Goal: Information Seeking & Learning: Learn about a topic

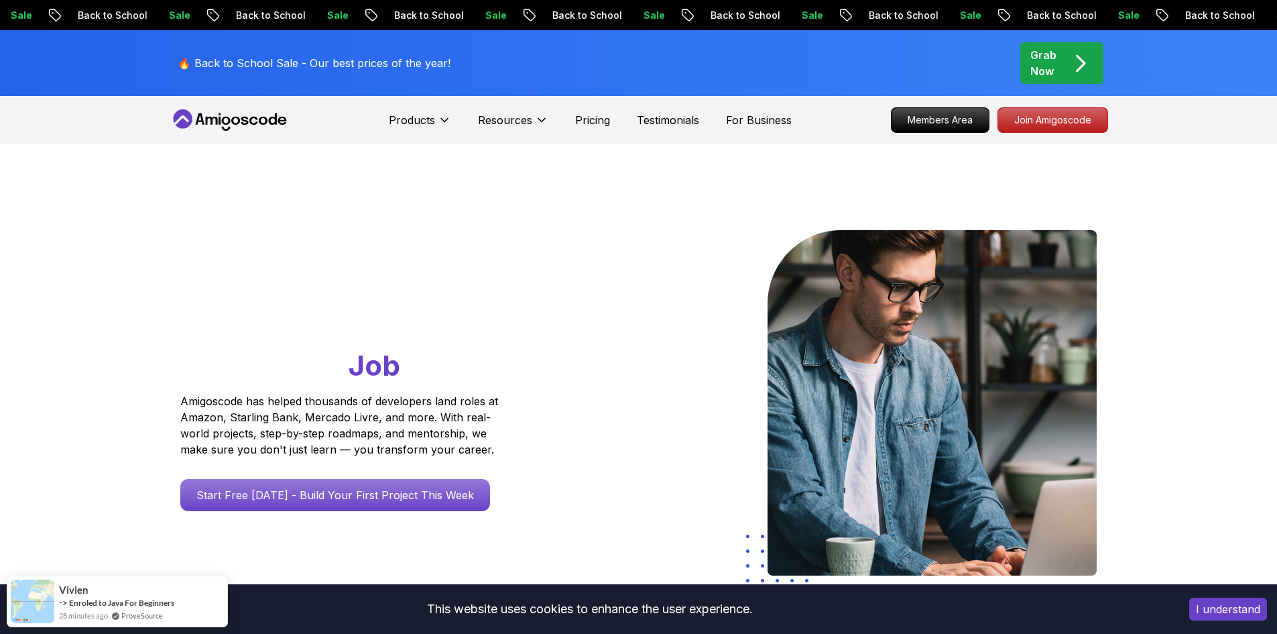
click at [1064, 69] on div "Grab Now" at bounding box center [1062, 63] width 63 height 32
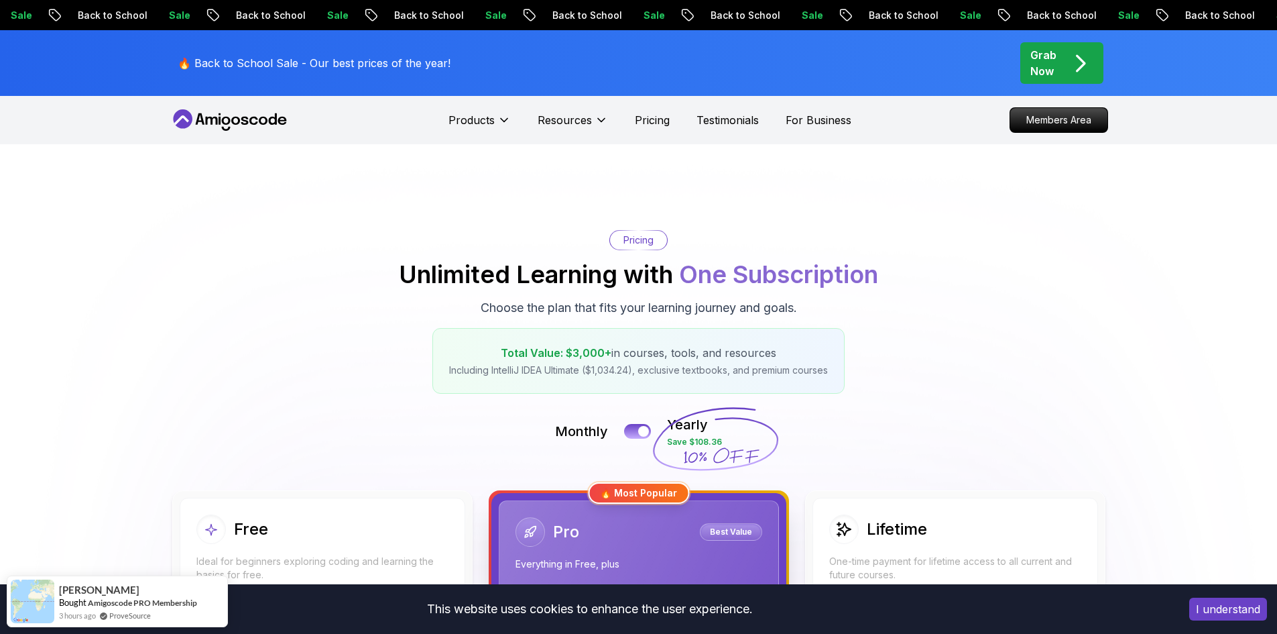
click at [221, 125] on icon at bounding box center [230, 119] width 121 height 21
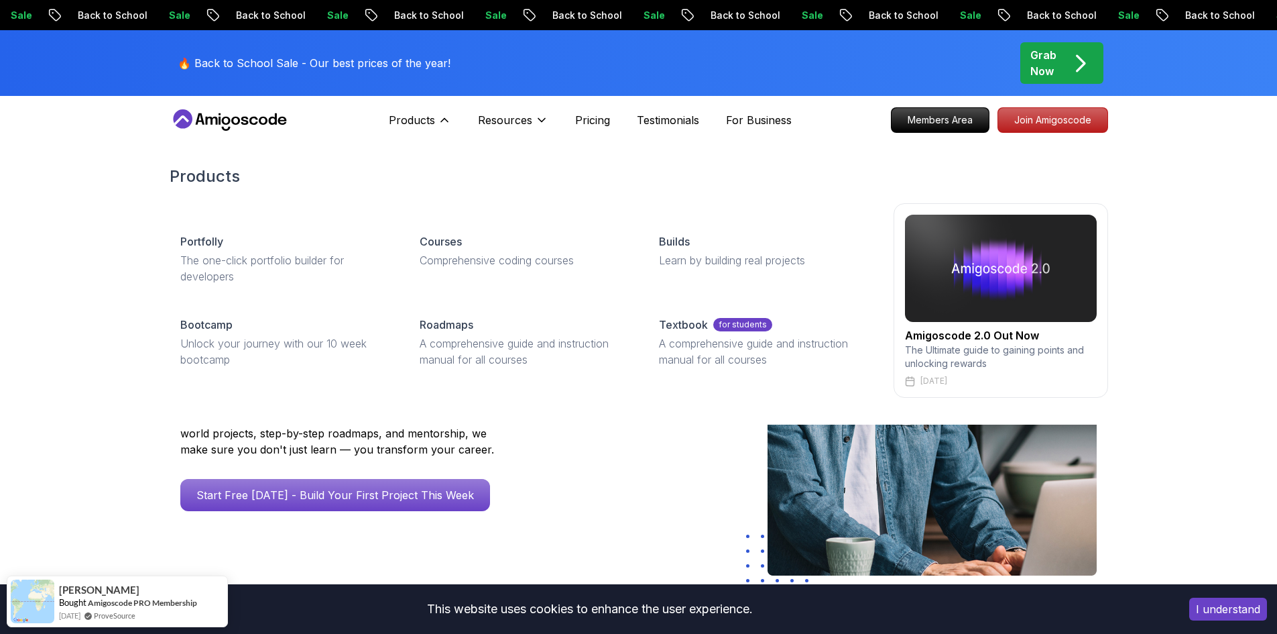
click at [415, 110] on div "Products Products Portfolly The one-click portfolio builder for developers Cour…" at bounding box center [420, 120] width 62 height 27
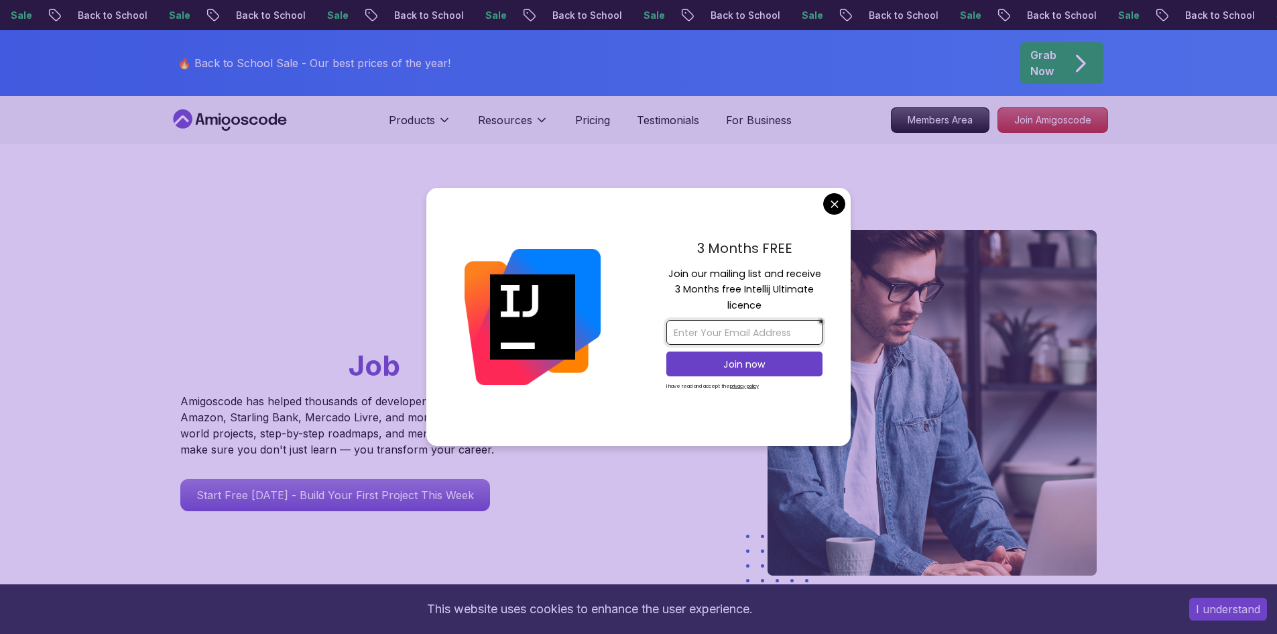
click at [732, 337] on input "email" at bounding box center [745, 332] width 156 height 25
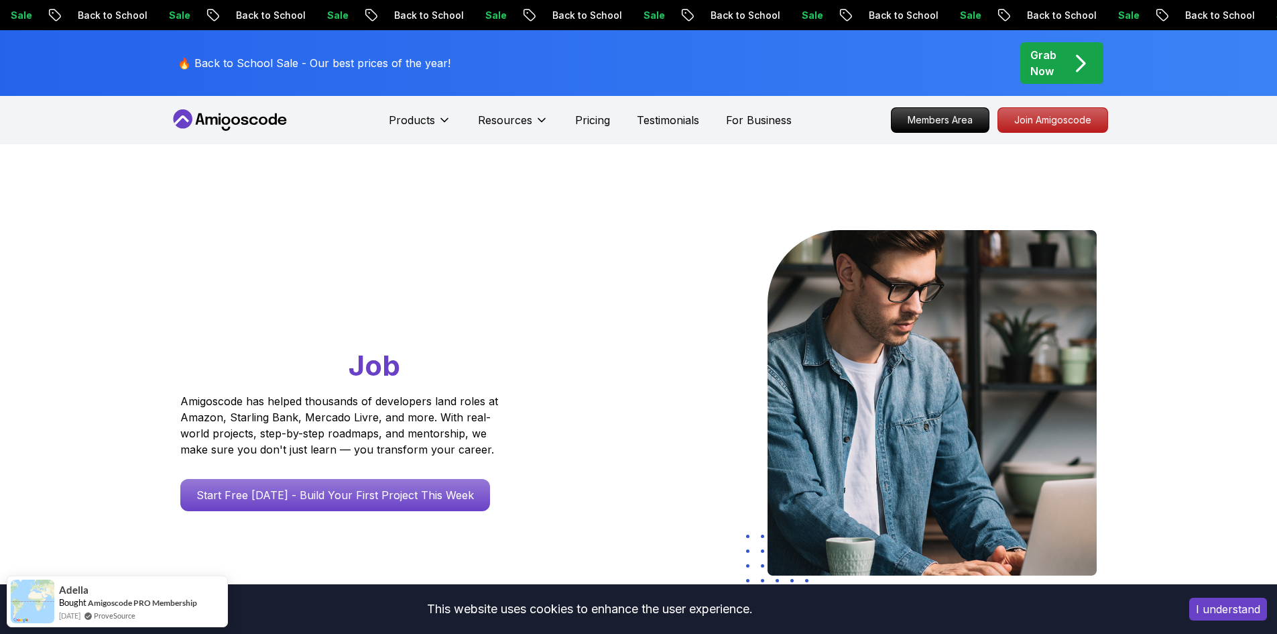
click at [937, 19] on p "Sale" at bounding box center [958, 15] width 43 height 13
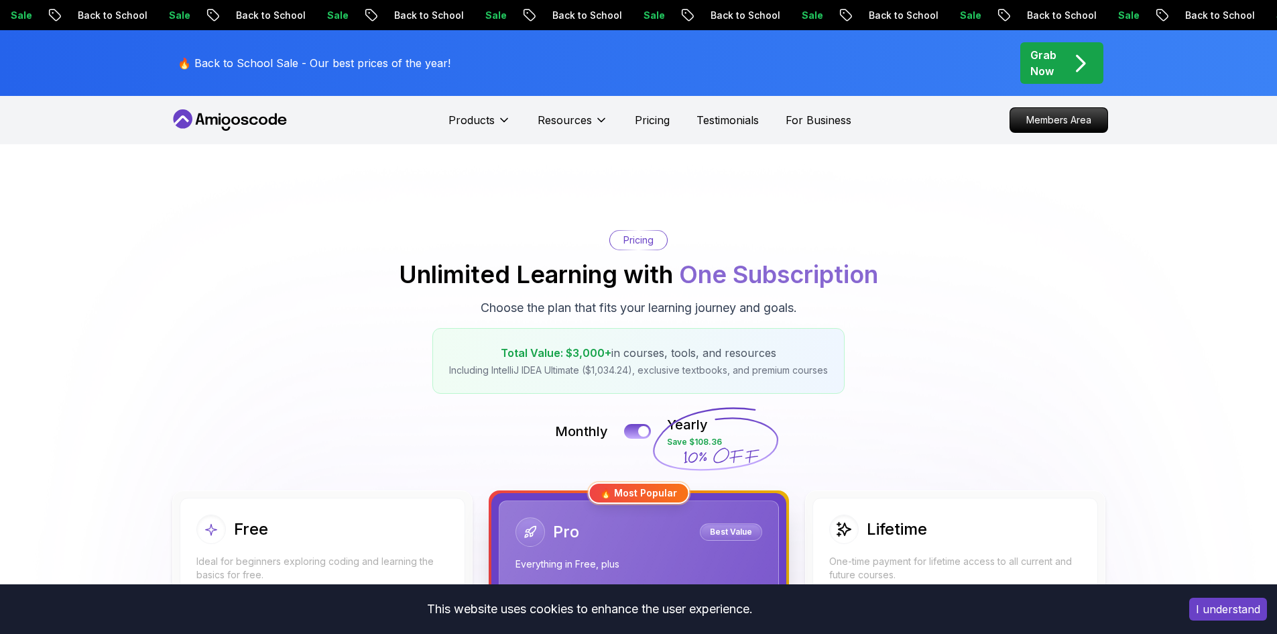
click at [139, 1] on div "Sale Back to School Sale Back to School Sale Back to School Sale Back to School…" at bounding box center [638, 15] width 1277 height 30
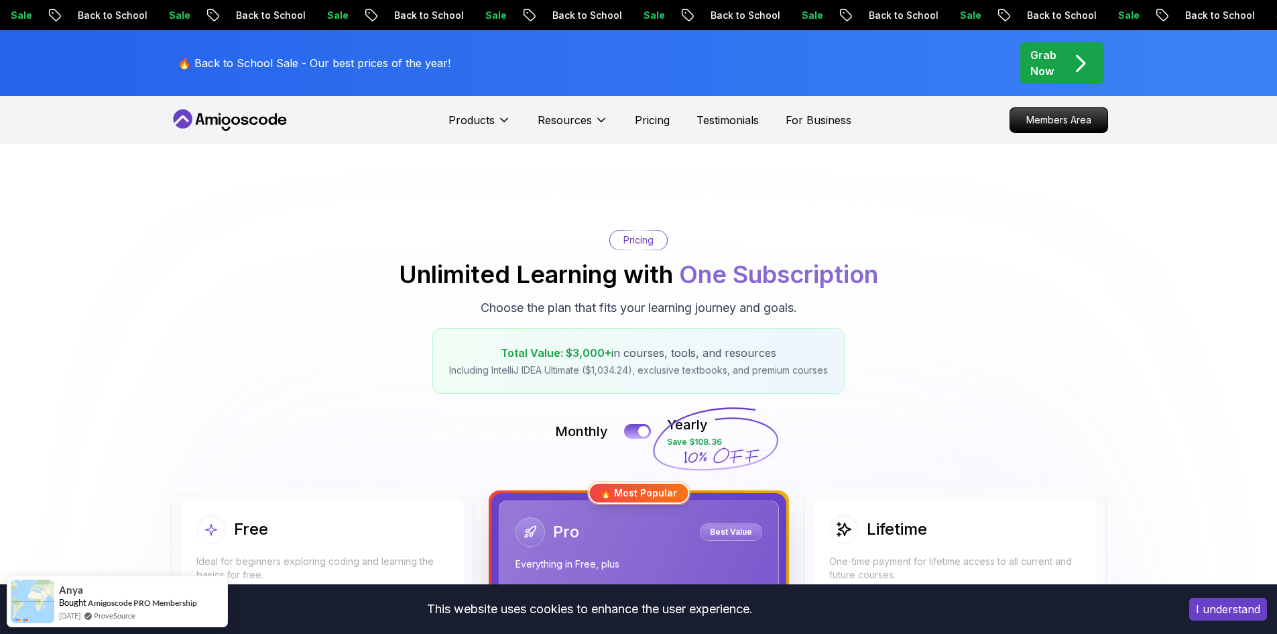
click at [659, 23] on div "Sale Back to School Sale Back to School Sale Back to School Sale Back to School…" at bounding box center [638, 15] width 1277 height 30
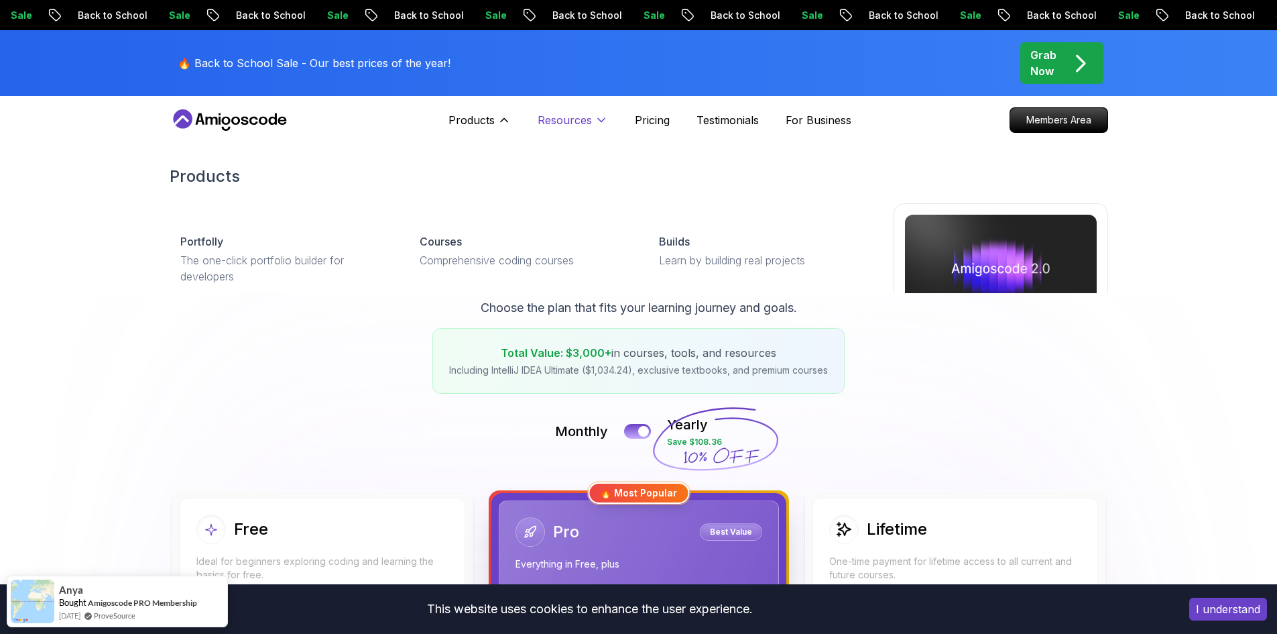
drag, startPoint x: 477, startPoint y: 132, endPoint x: 551, endPoint y: 127, distance: 73.3
click at [477, 132] on button "Products" at bounding box center [480, 125] width 62 height 27
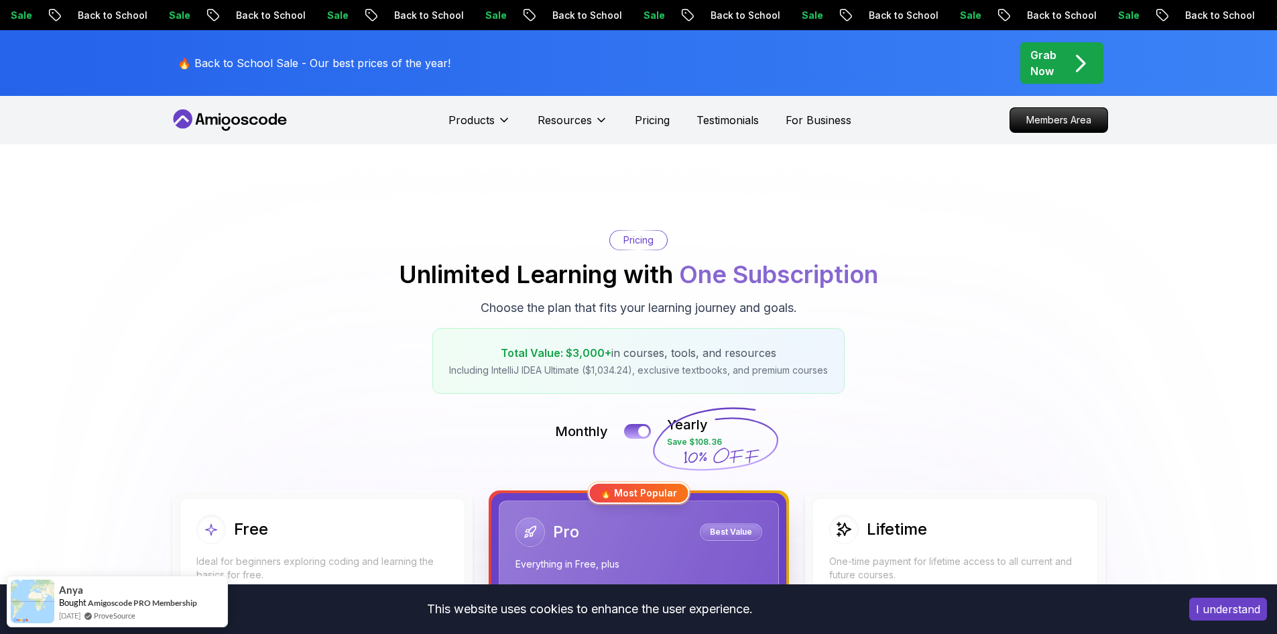
click at [628, 122] on div "Products Resources Resources Team Meet our awesome team members Blog The latest…" at bounding box center [650, 120] width 403 height 27
click at [656, 121] on p "Pricing" at bounding box center [652, 120] width 35 height 16
click at [842, 115] on p "For Business" at bounding box center [819, 120] width 66 height 16
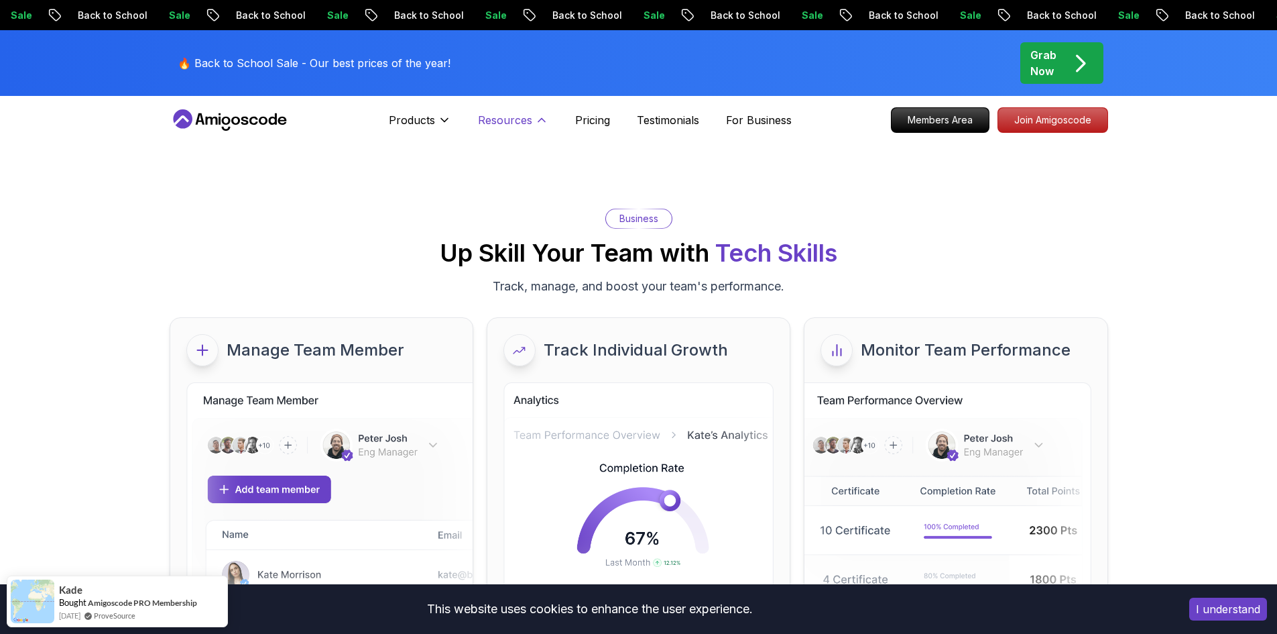
click at [512, 125] on p "Resources" at bounding box center [505, 120] width 54 height 16
drag, startPoint x: 412, startPoint y: 124, endPoint x: 377, endPoint y: 124, distance: 34.9
click at [410, 124] on p "Products" at bounding box center [412, 120] width 46 height 16
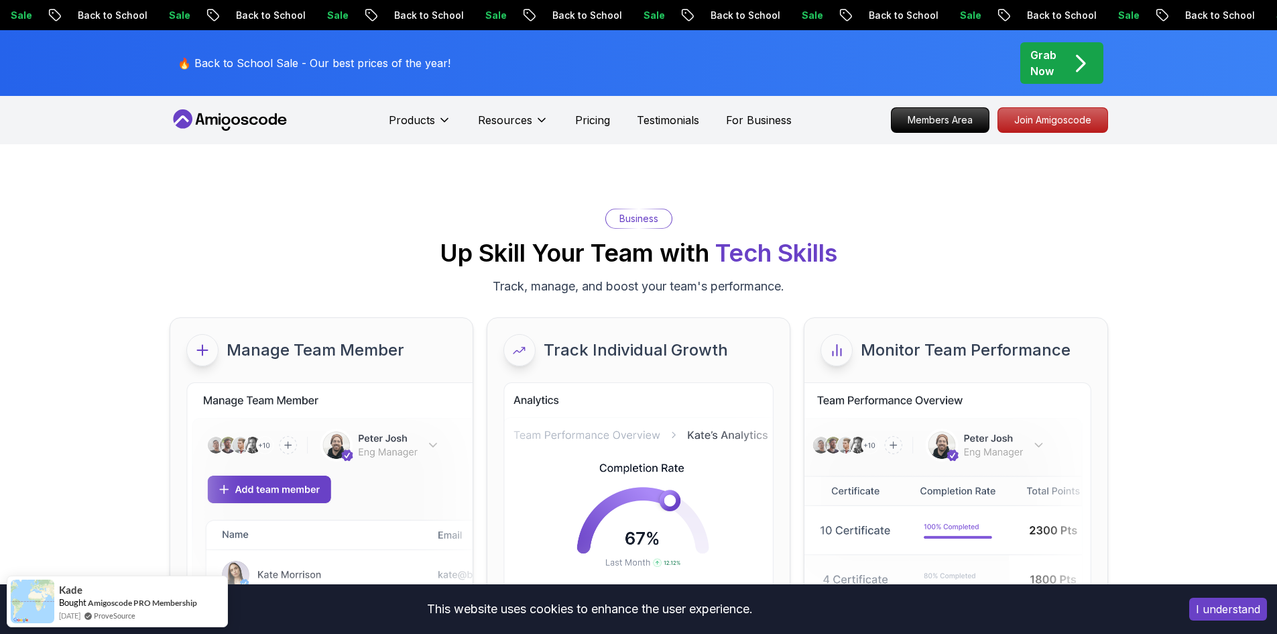
click at [217, 120] on icon at bounding box center [211, 121] width 12 height 8
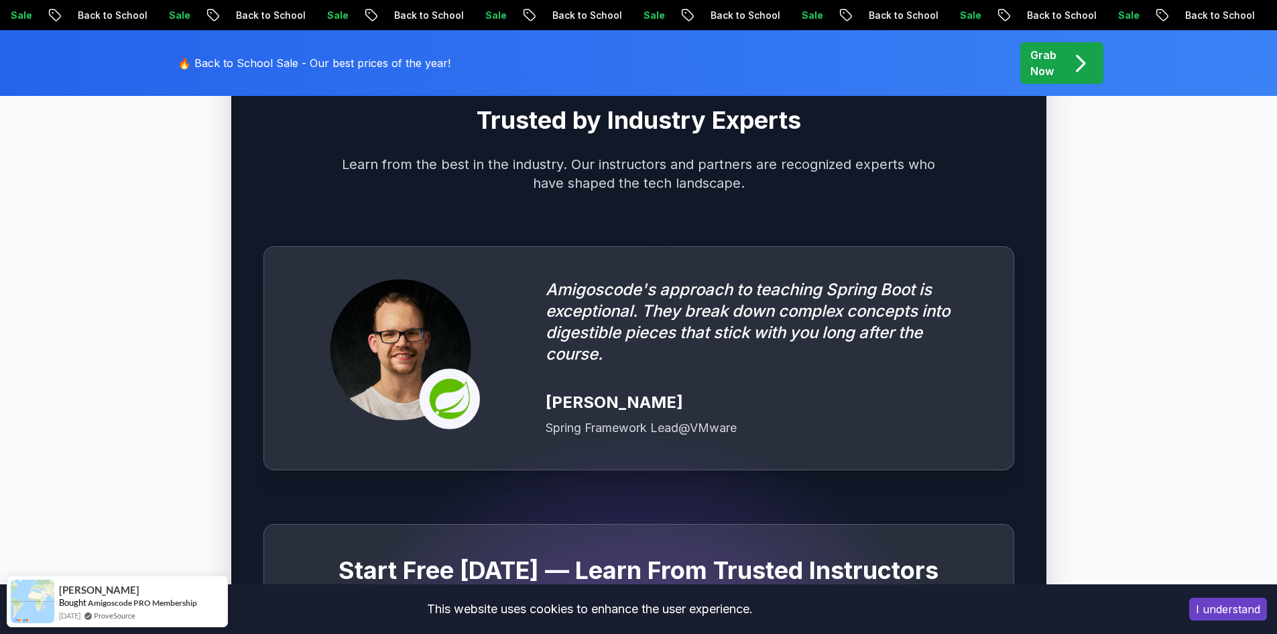
scroll to position [3554, 0]
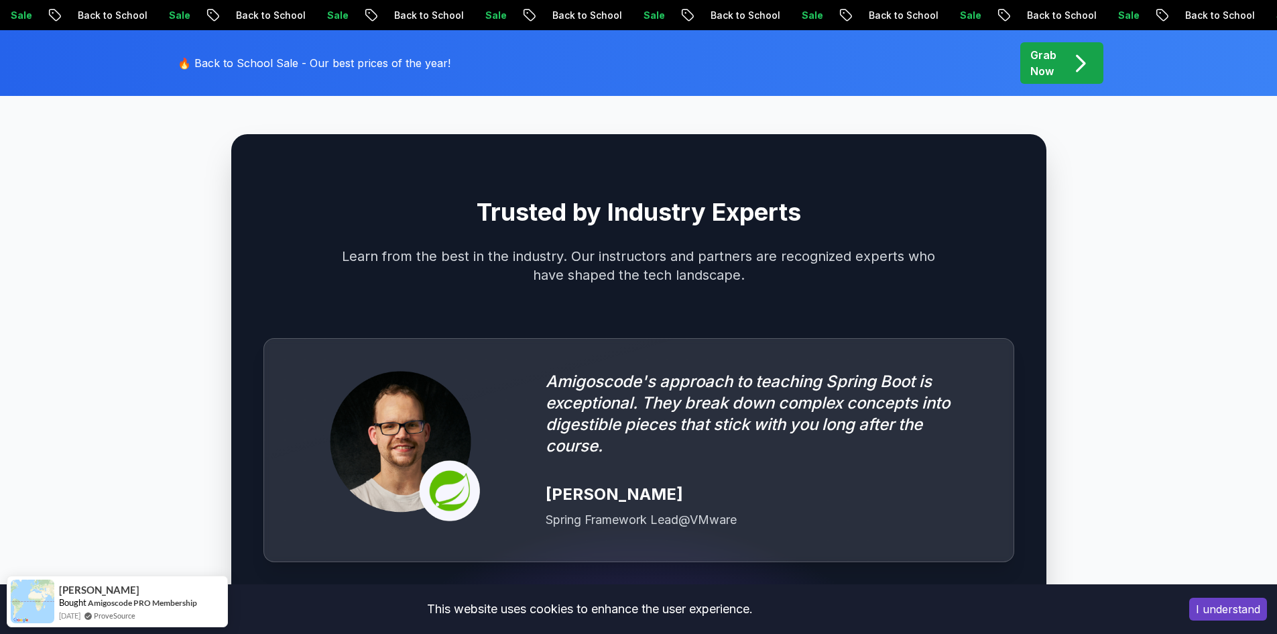
click at [416, 448] on img at bounding box center [405, 446] width 150 height 150
click at [455, 473] on img at bounding box center [405, 446] width 150 height 150
click at [697, 384] on p "Amigoscode's approach to teaching Spring Boot is exceptional. They break down c…" at bounding box center [763, 414] width 435 height 86
click at [681, 371] on p "Amigoscode's approach to teaching Spring Boot is exceptional. They break down c…" at bounding box center [763, 414] width 435 height 86
drag, startPoint x: 599, startPoint y: 483, endPoint x: 586, endPoint y: 474, distance: 15.4
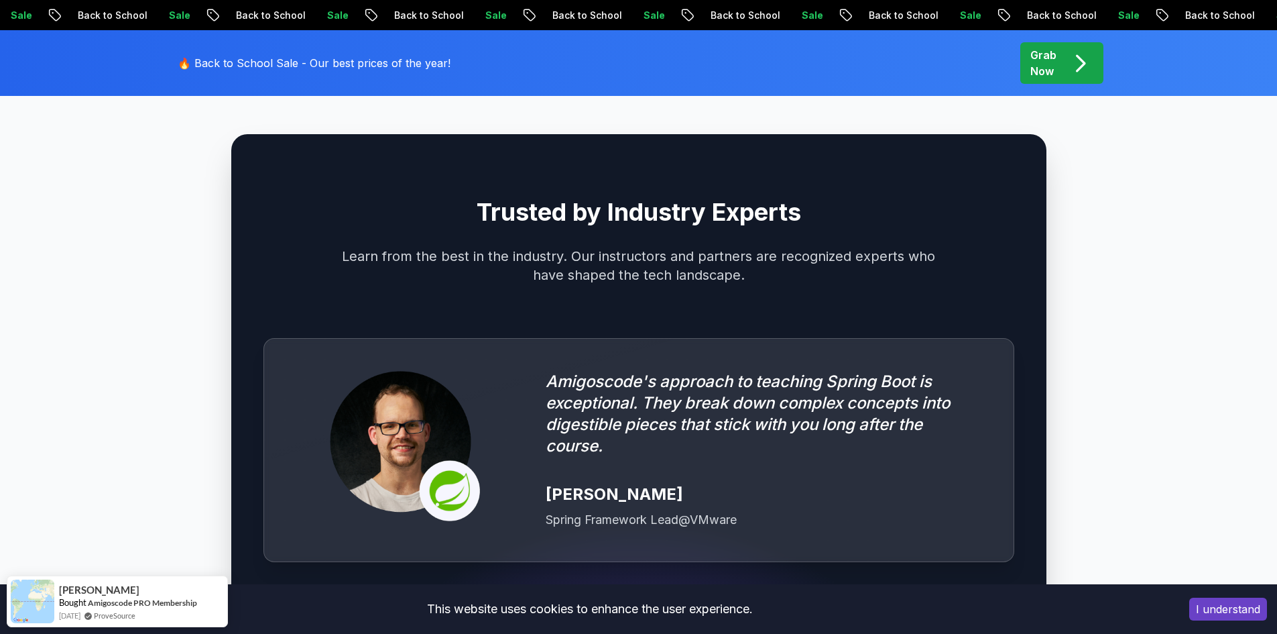
click at [598, 484] on div "Josh Long" at bounding box center [763, 494] width 435 height 21
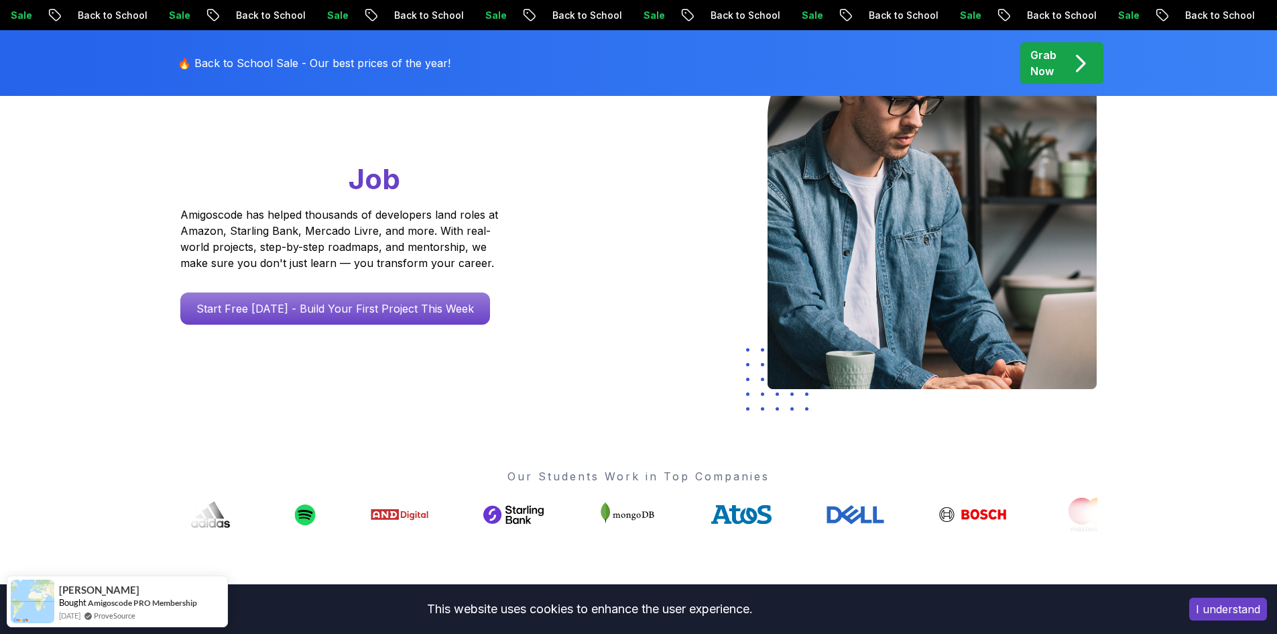
scroll to position [0, 0]
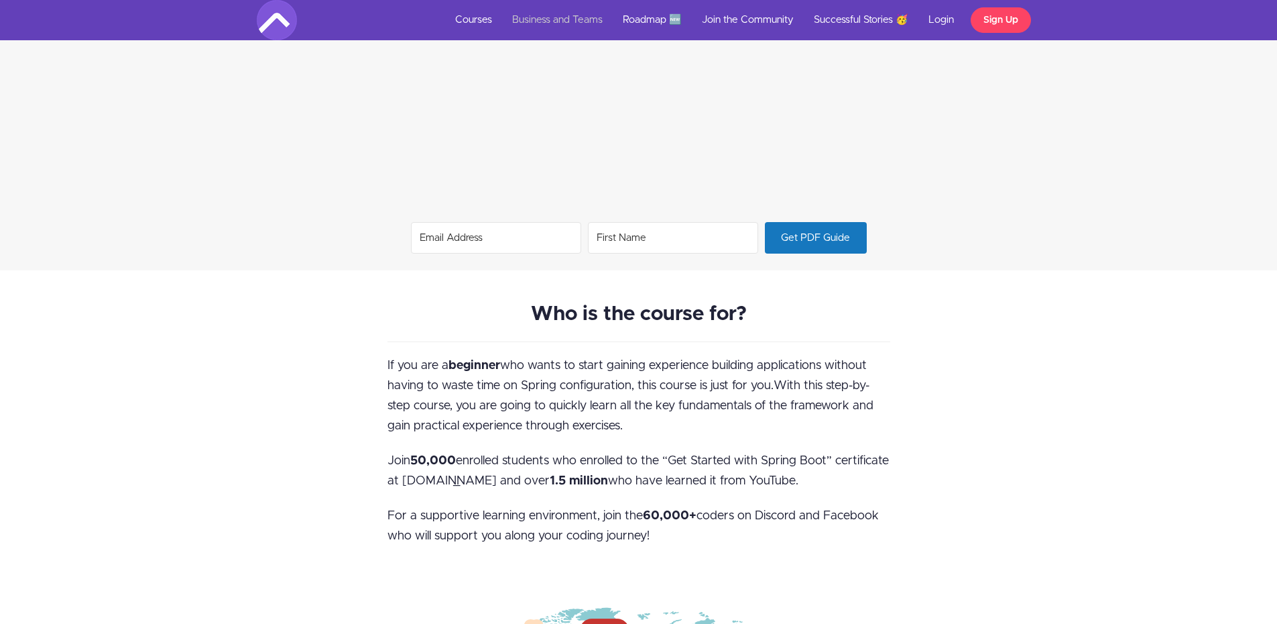
scroll to position [1140, 0]
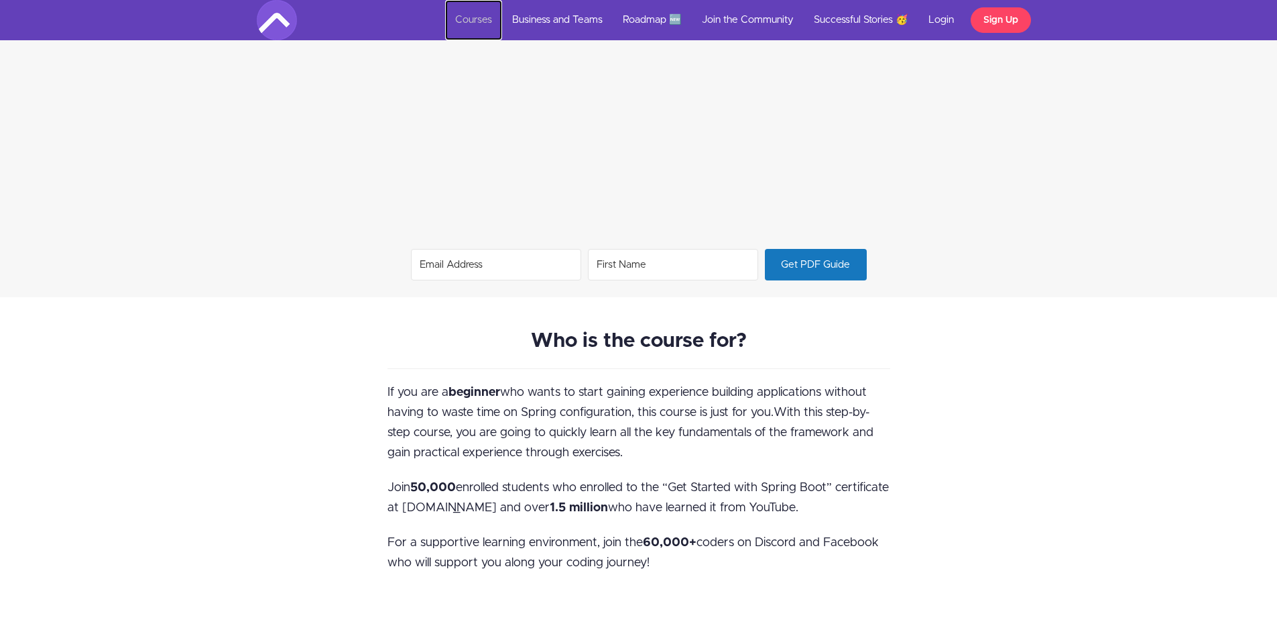
click at [483, 27] on link "Courses" at bounding box center [473, 20] width 57 height 40
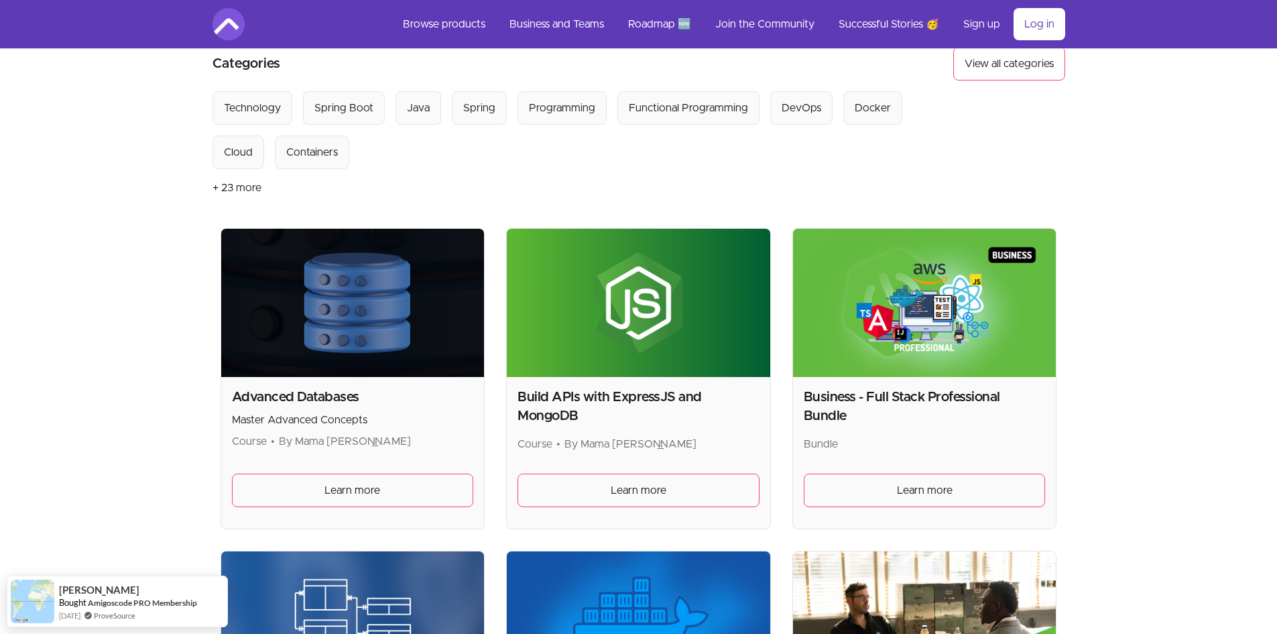
scroll to position [134, 0]
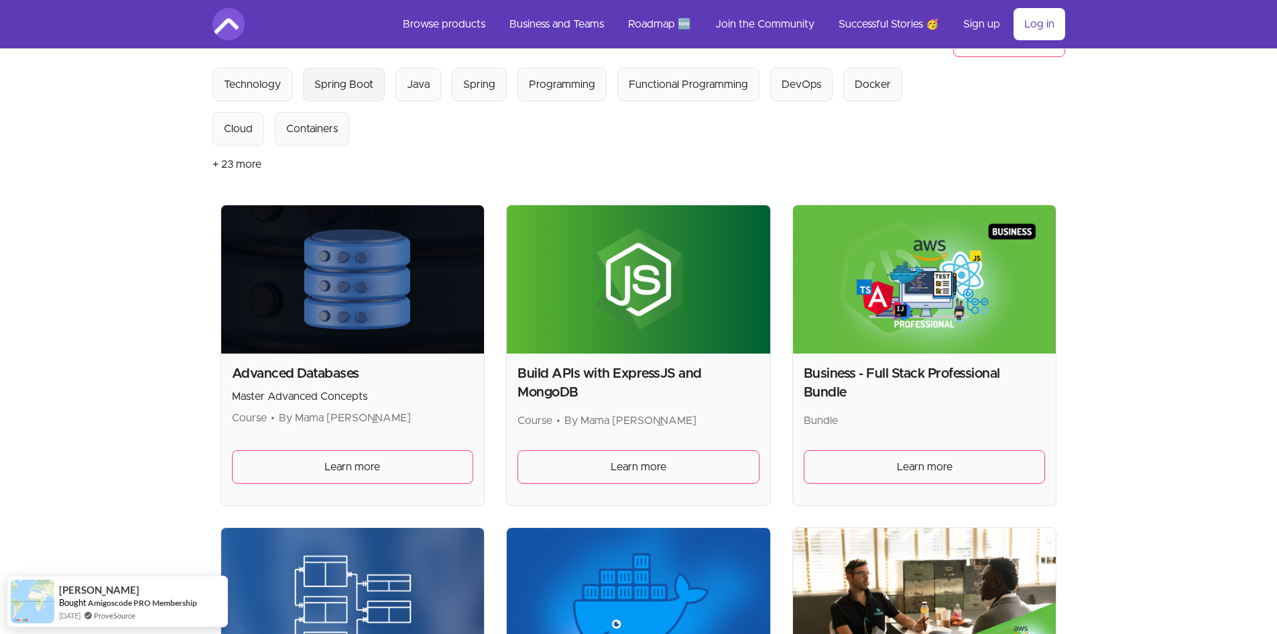
click at [343, 84] on div "Spring Boot" at bounding box center [344, 84] width 59 height 16
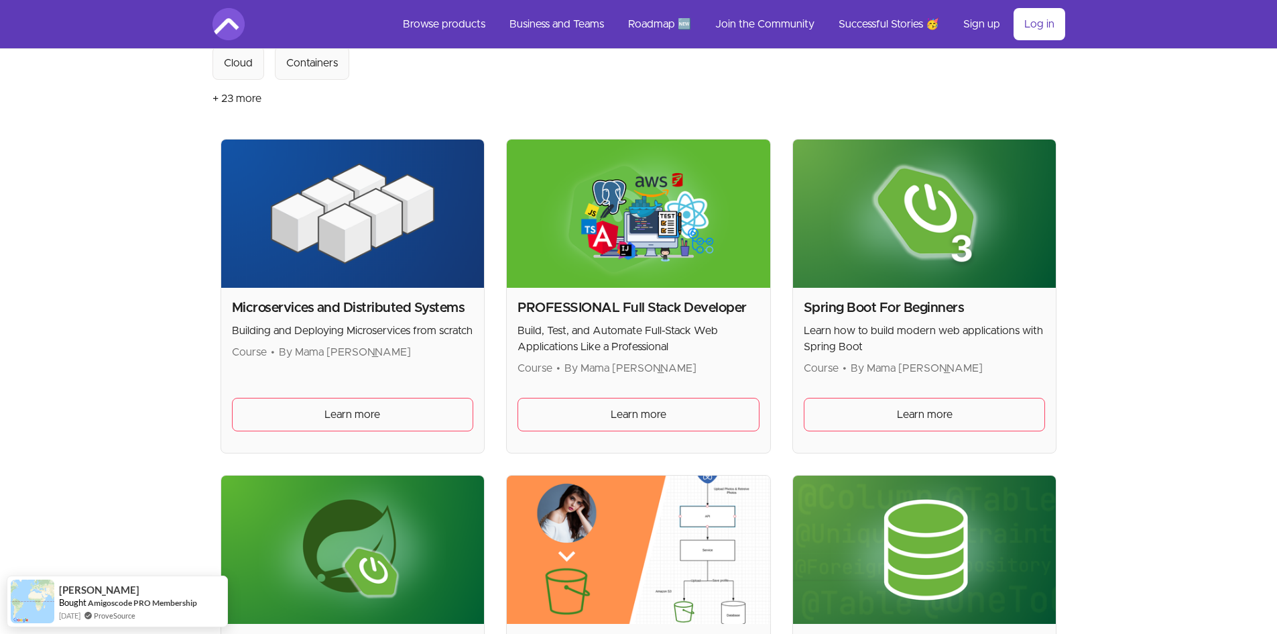
scroll to position [268, 0]
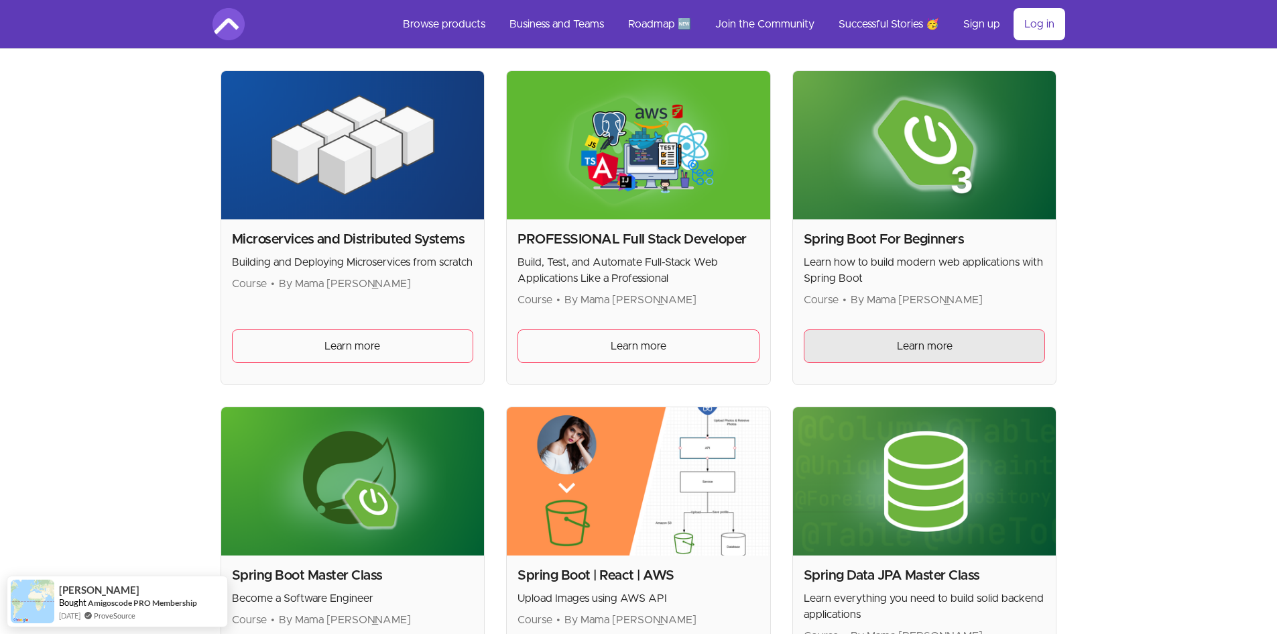
click at [922, 345] on span "Learn more" at bounding box center [925, 346] width 56 height 16
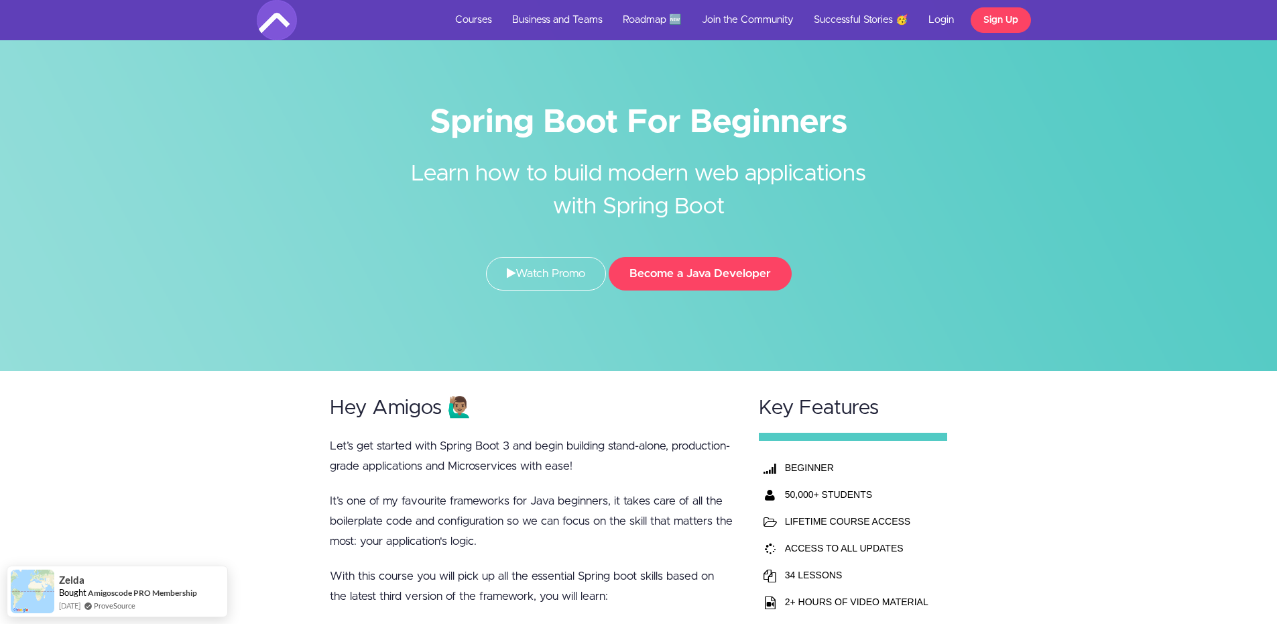
click at [527, 244] on div "Spring Boot For Beginners Learn how to build modern web applications with Sprin…" at bounding box center [639, 202] width 785 height 203
click at [535, 271] on link "Watch Promo" at bounding box center [546, 274] width 120 height 34
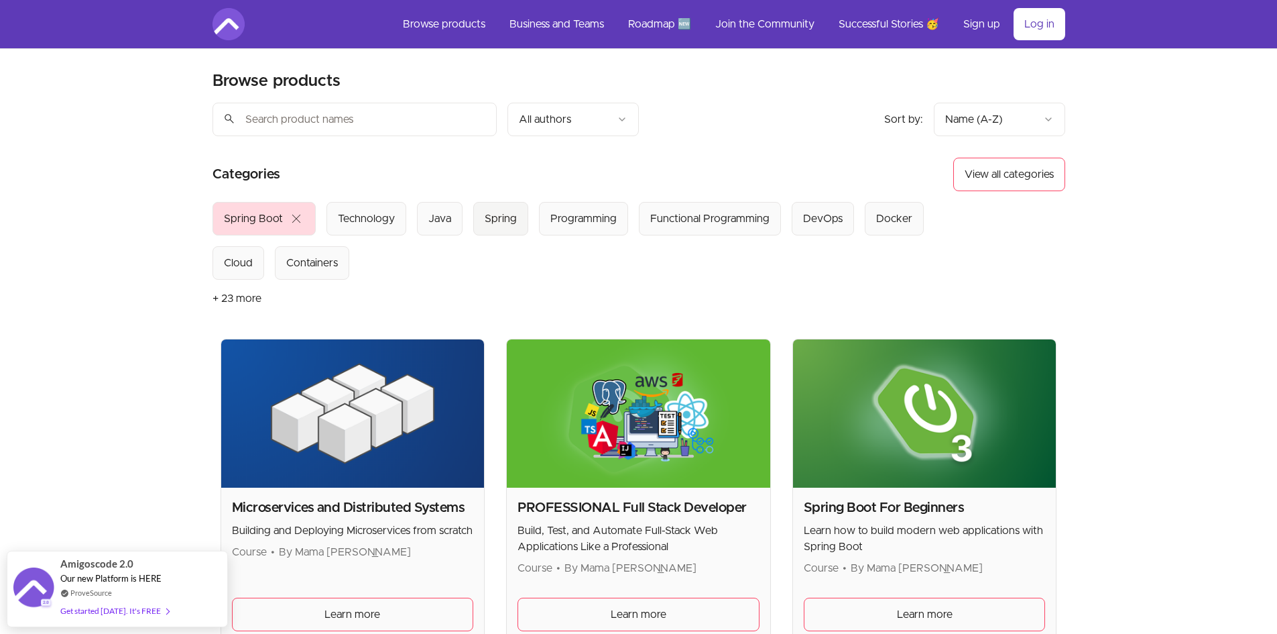
click at [492, 225] on div "Spring" at bounding box center [501, 219] width 32 height 16
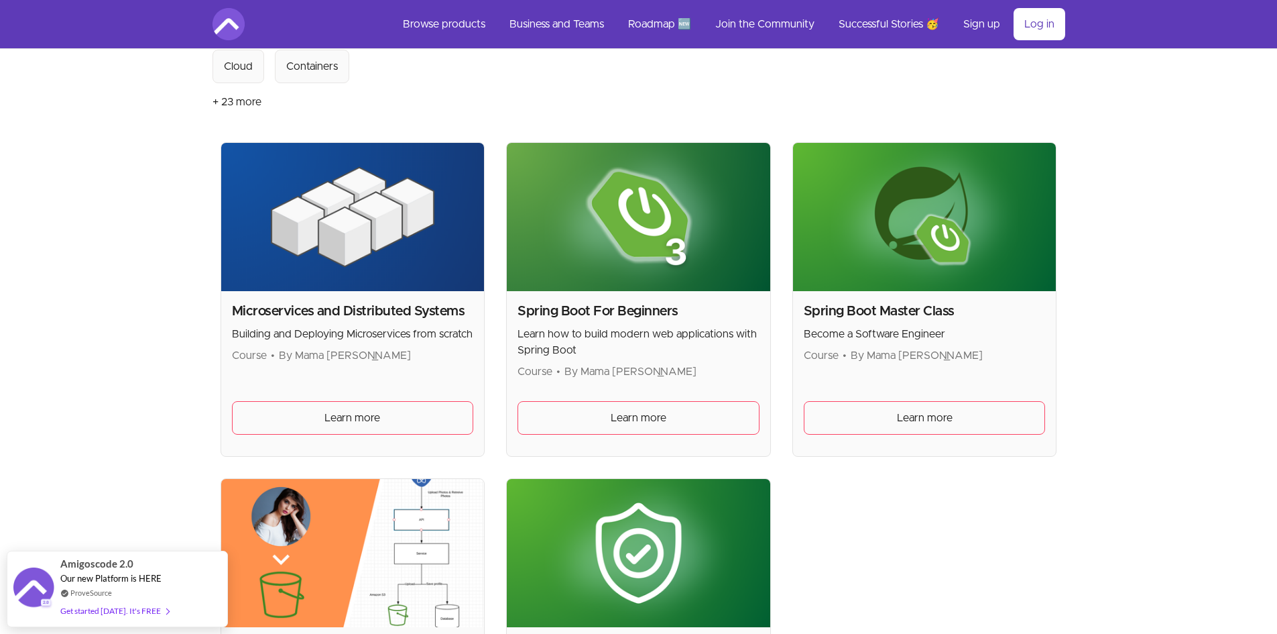
scroll to position [201, 0]
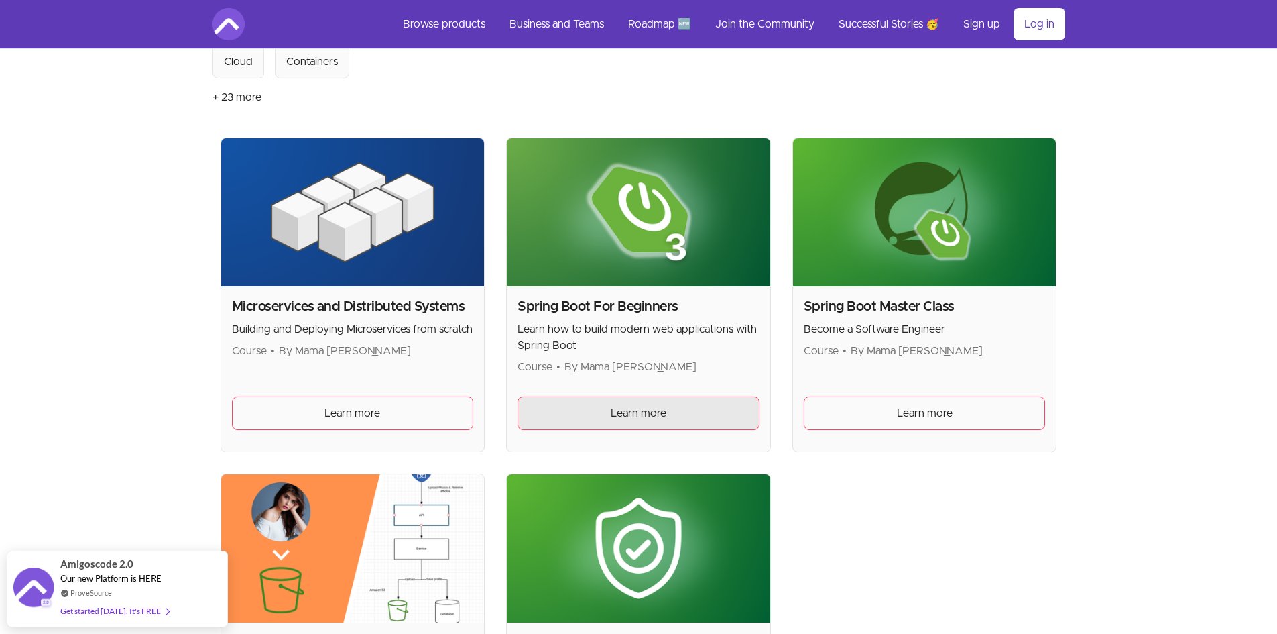
click at [626, 420] on span "Learn more" at bounding box center [639, 413] width 56 height 16
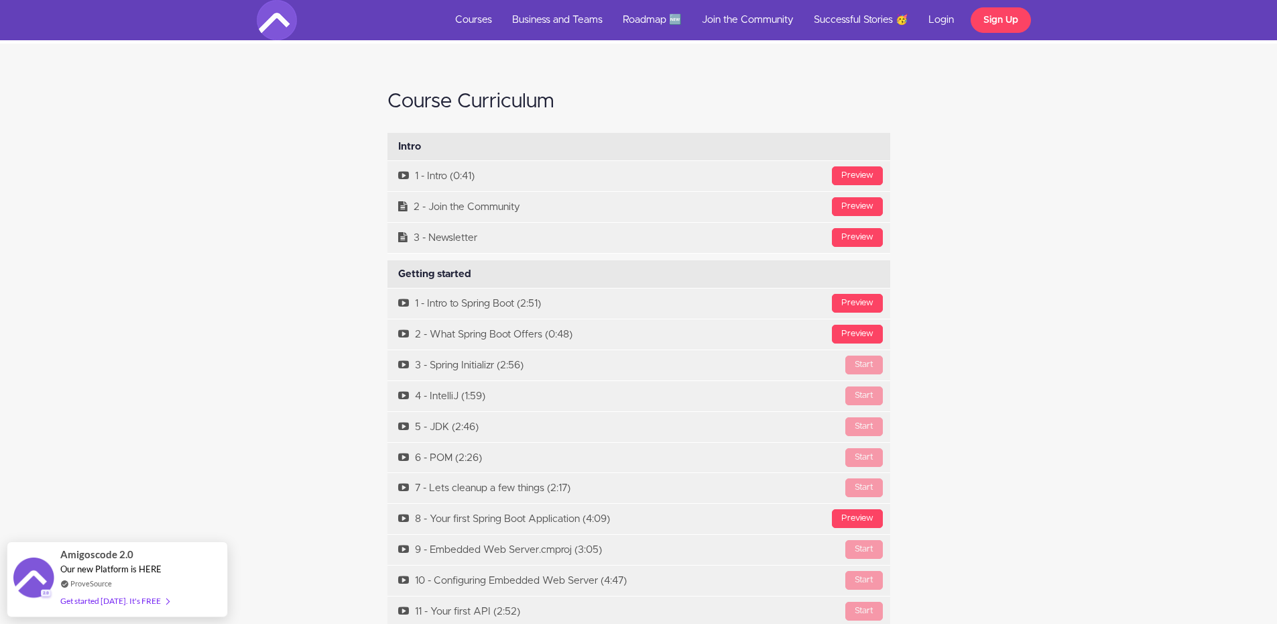
scroll to position [4292, 0]
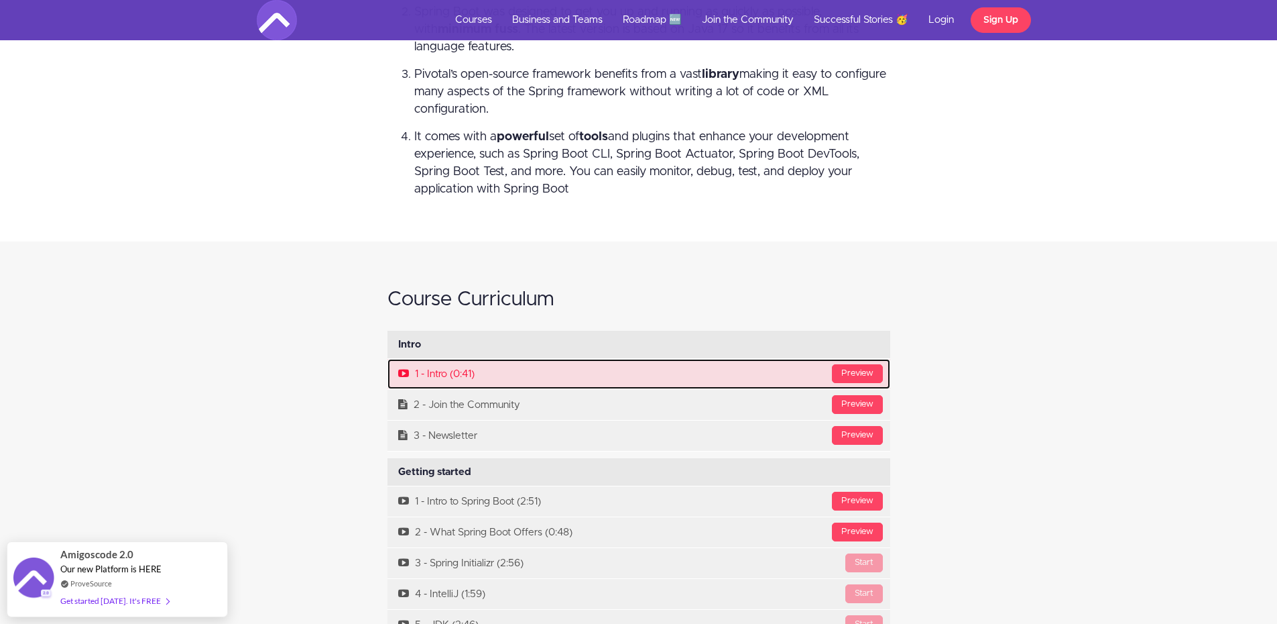
click at [655, 370] on link "Preview 1 - Intro (0:41)" at bounding box center [639, 374] width 503 height 30
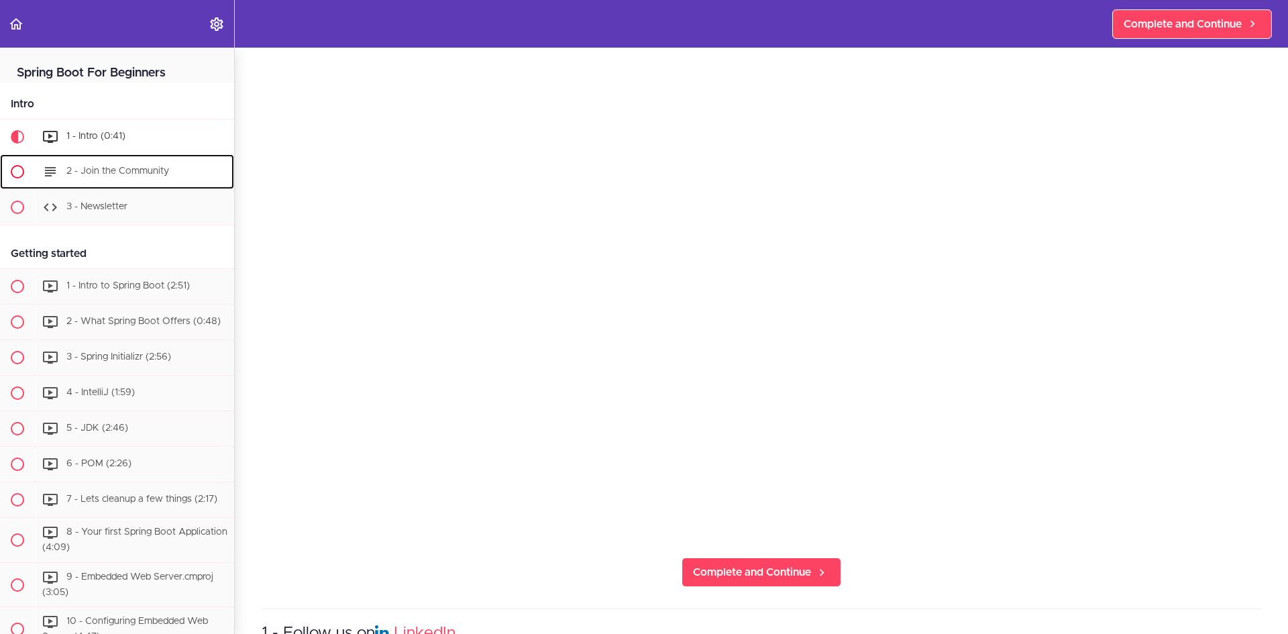
click at [111, 174] on span "2 - Join the Community" at bounding box center [117, 170] width 103 height 9
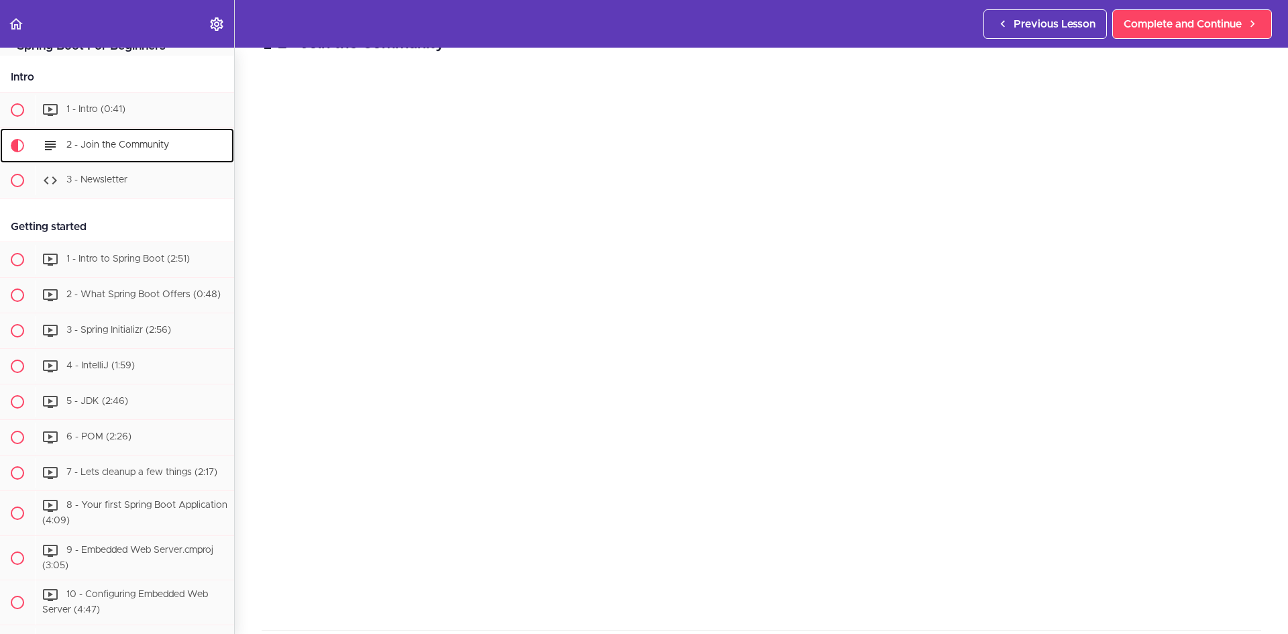
scroll to position [104, 0]
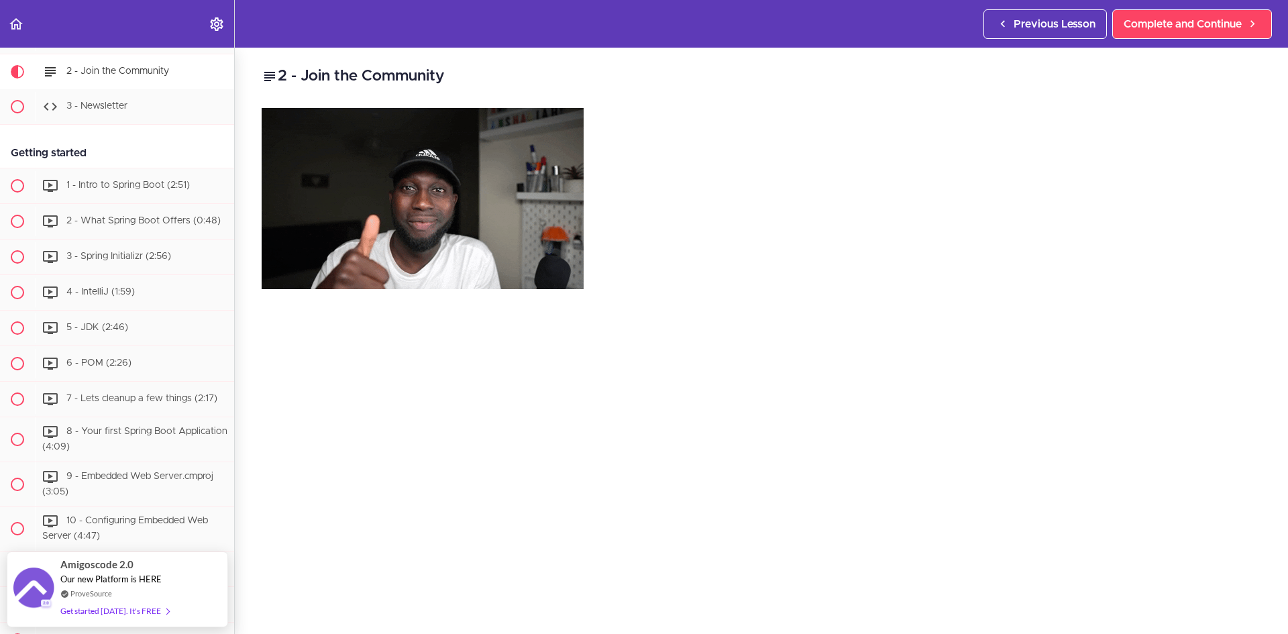
click at [470, 184] on img at bounding box center [423, 198] width 322 height 181
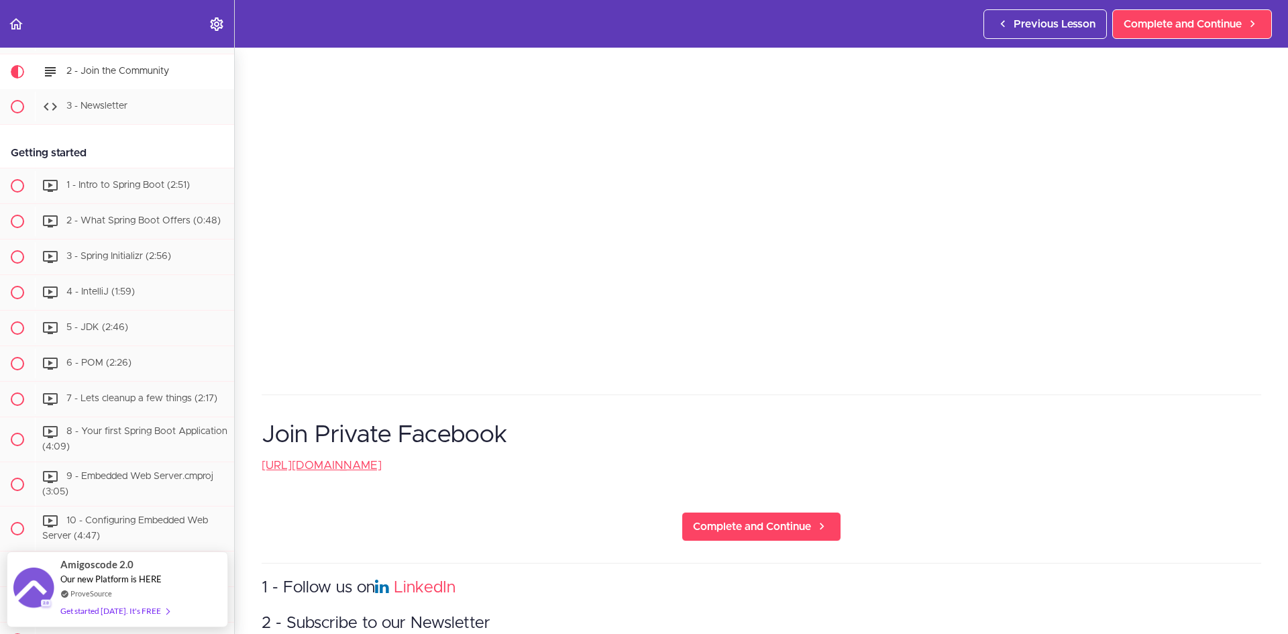
scroll to position [249, 0]
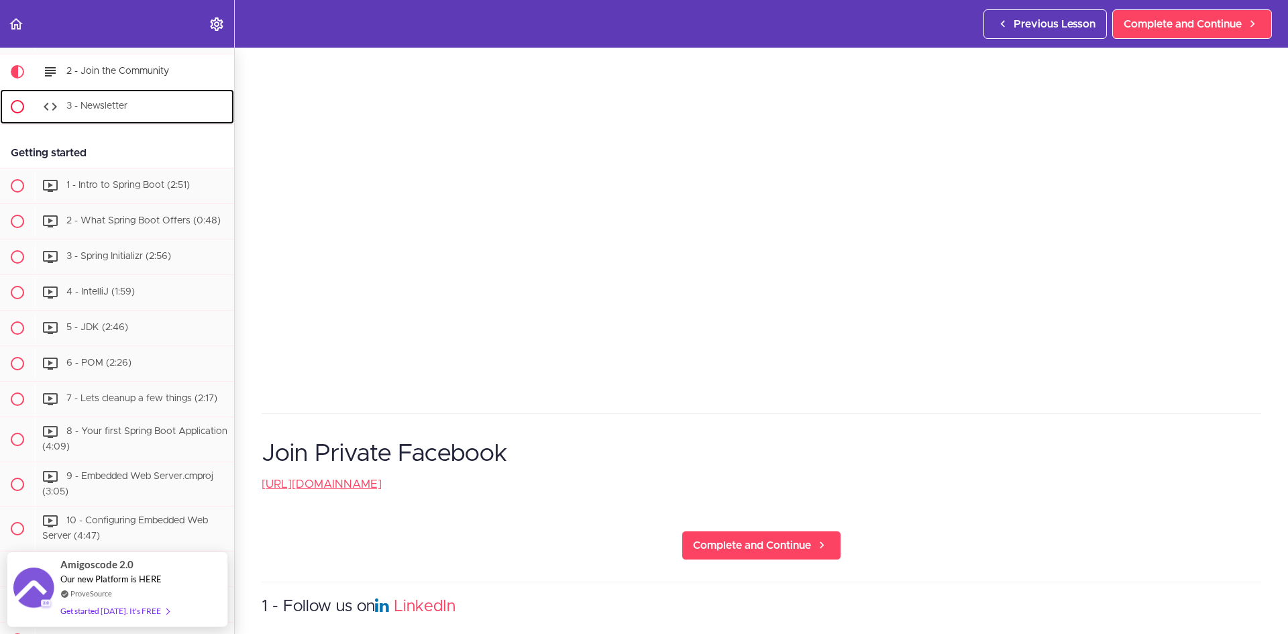
click at [99, 105] on span "3 - Newsletter" at bounding box center [96, 105] width 61 height 9
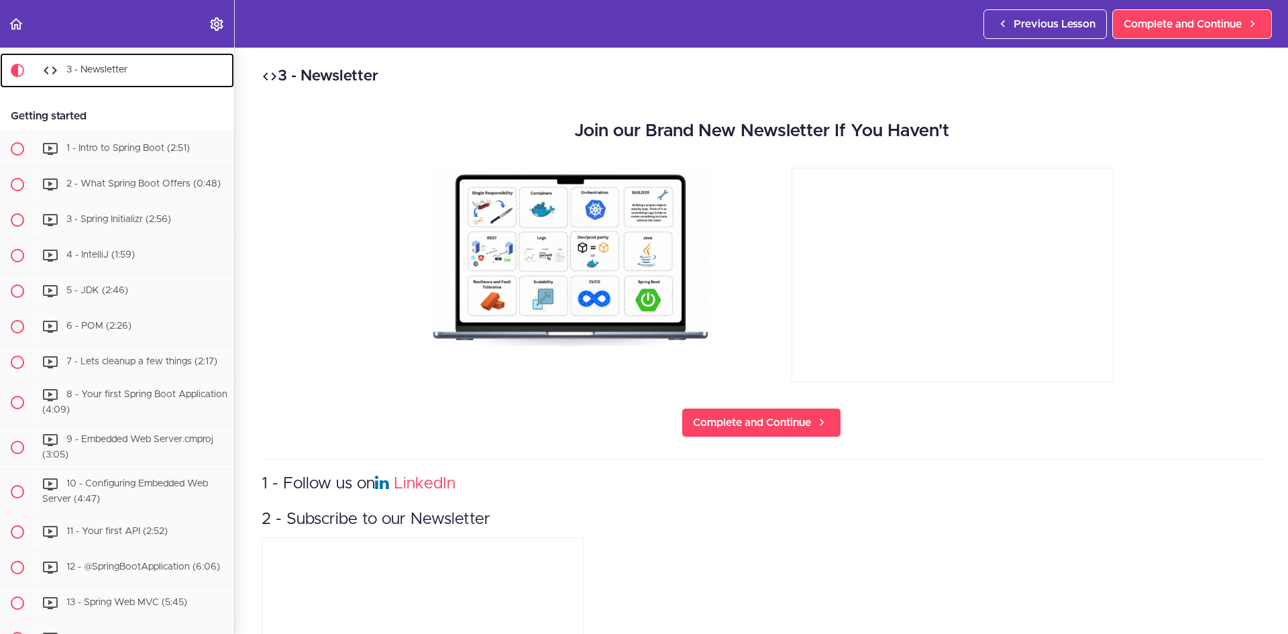
scroll to position [143, 0]
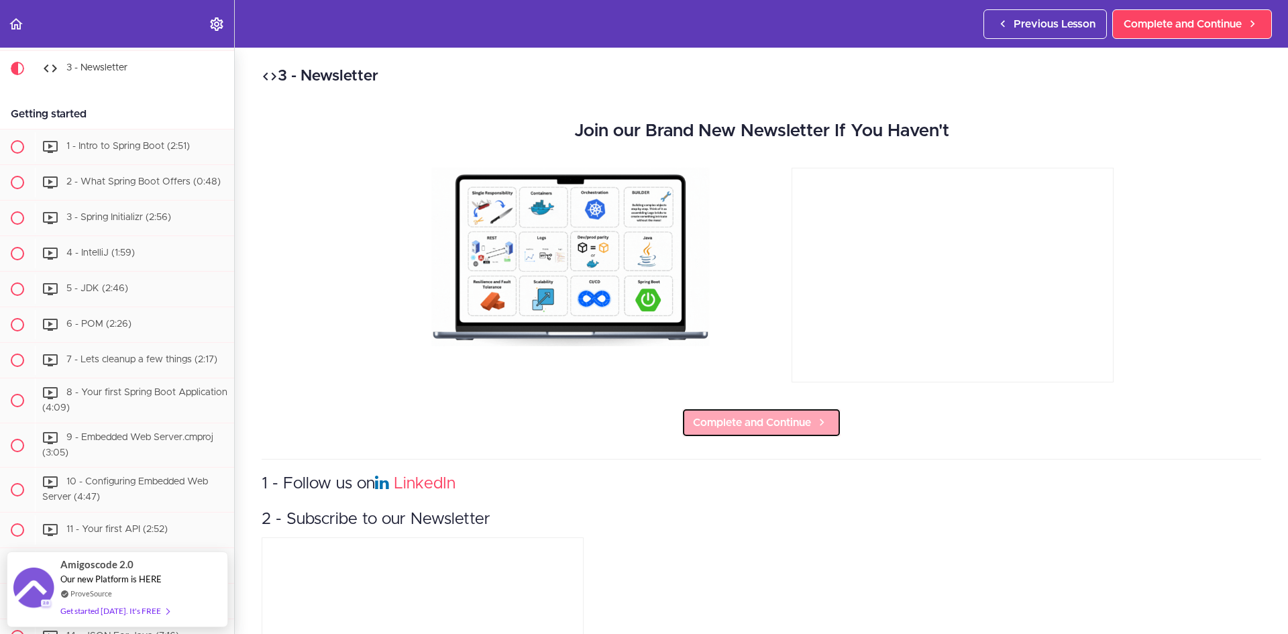
click at [793, 428] on span "Complete and Continue" at bounding box center [752, 422] width 118 height 16
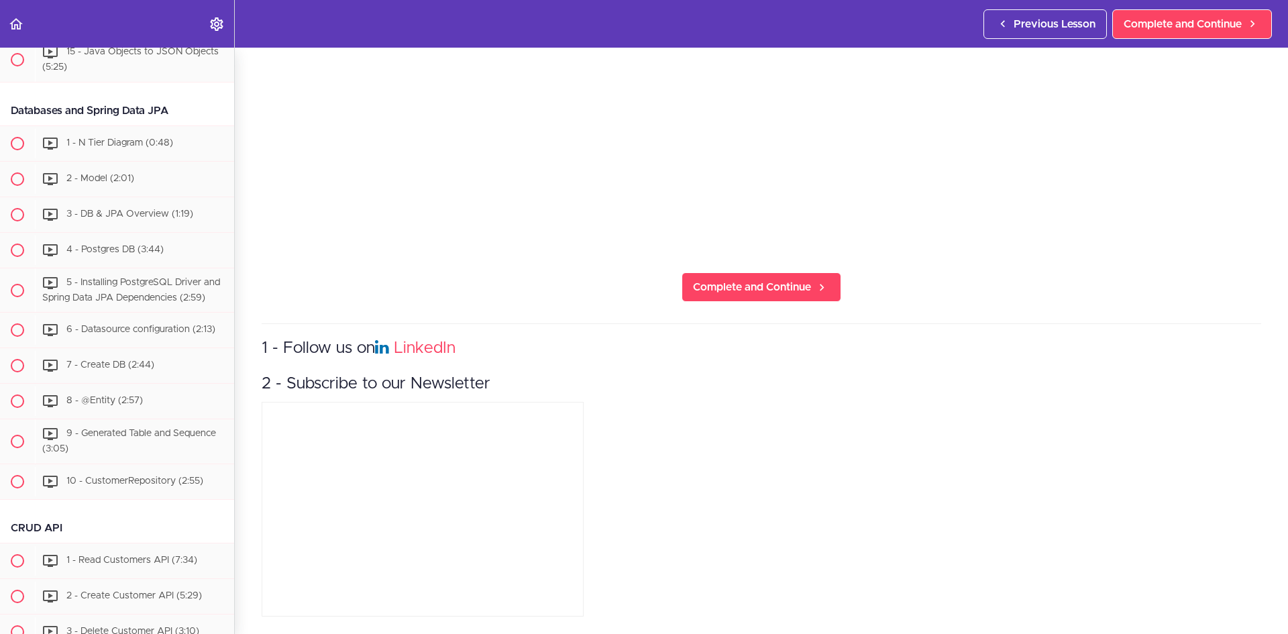
scroll to position [424, 0]
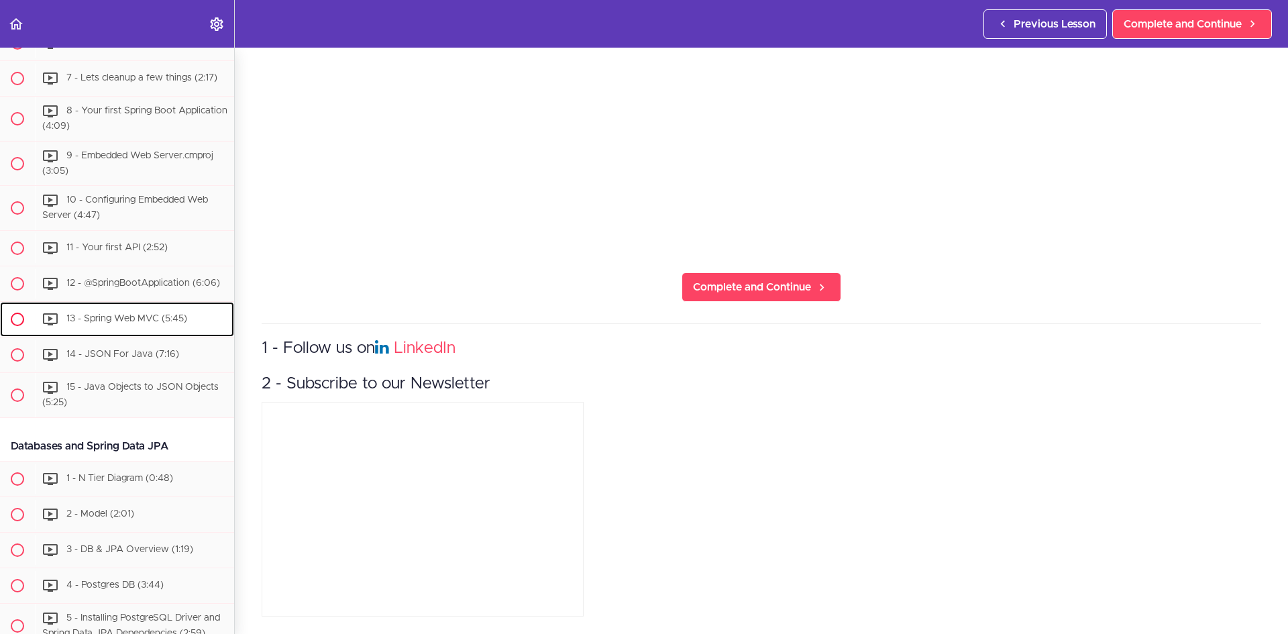
click at [85, 323] on span "13 - Spring Web MVC (5:45)" at bounding box center [126, 318] width 121 height 9
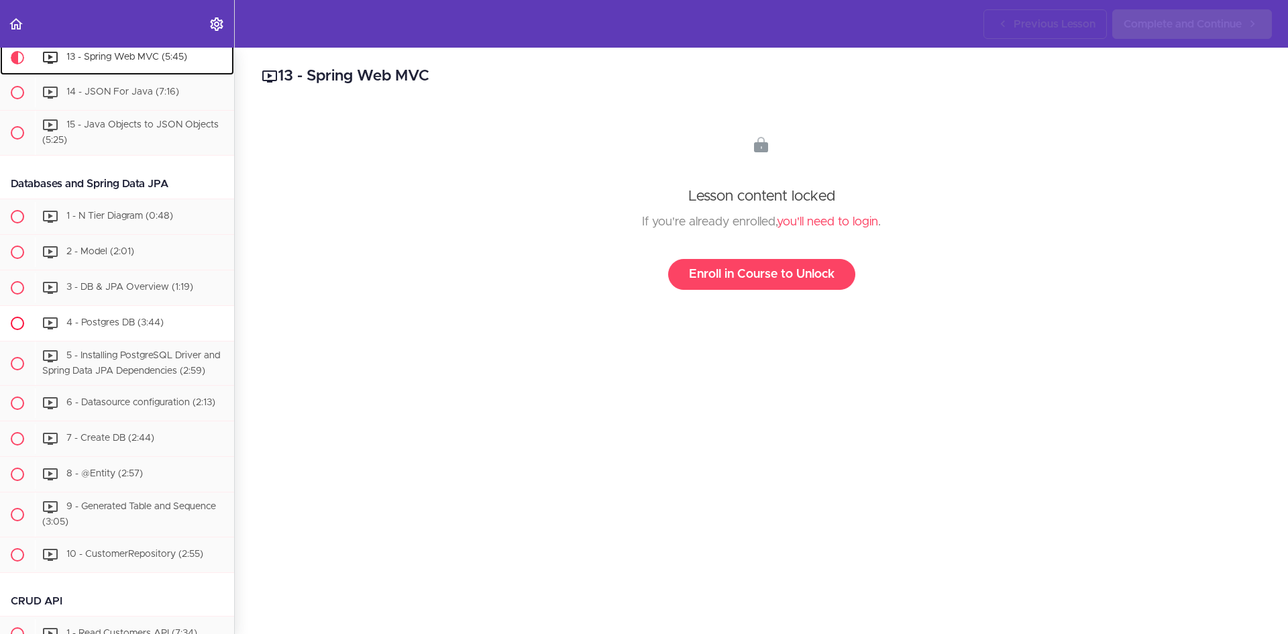
scroll to position [694, 0]
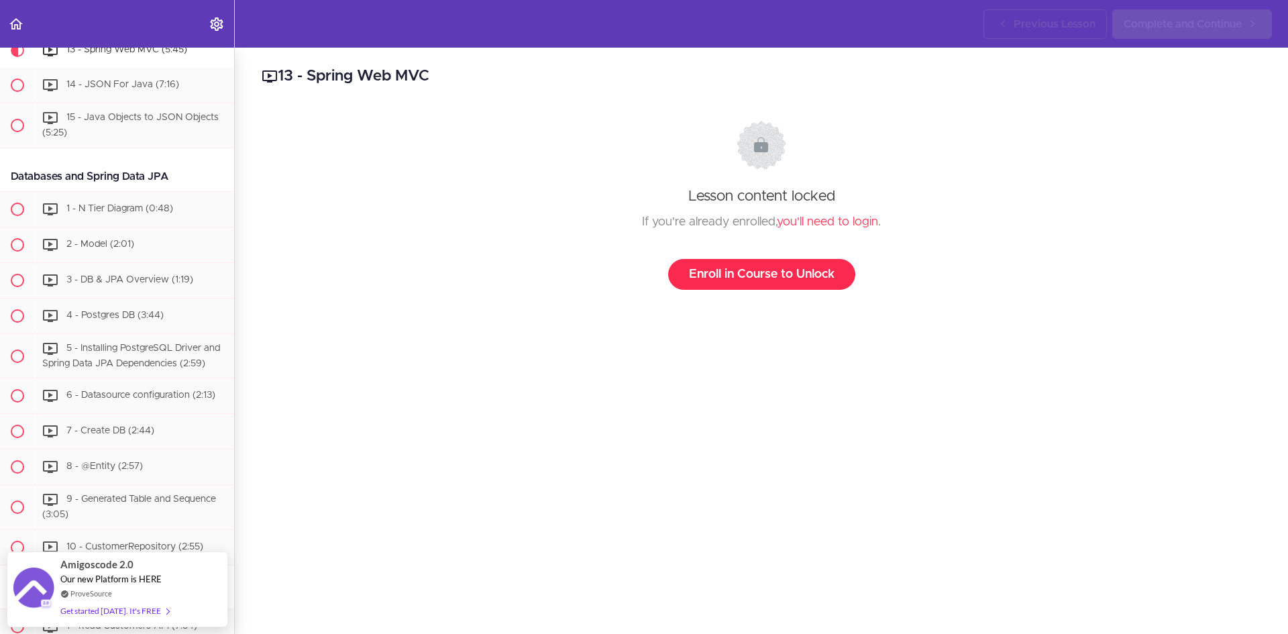
click at [756, 268] on link "Enroll in Course to Unlock" at bounding box center [761, 274] width 187 height 31
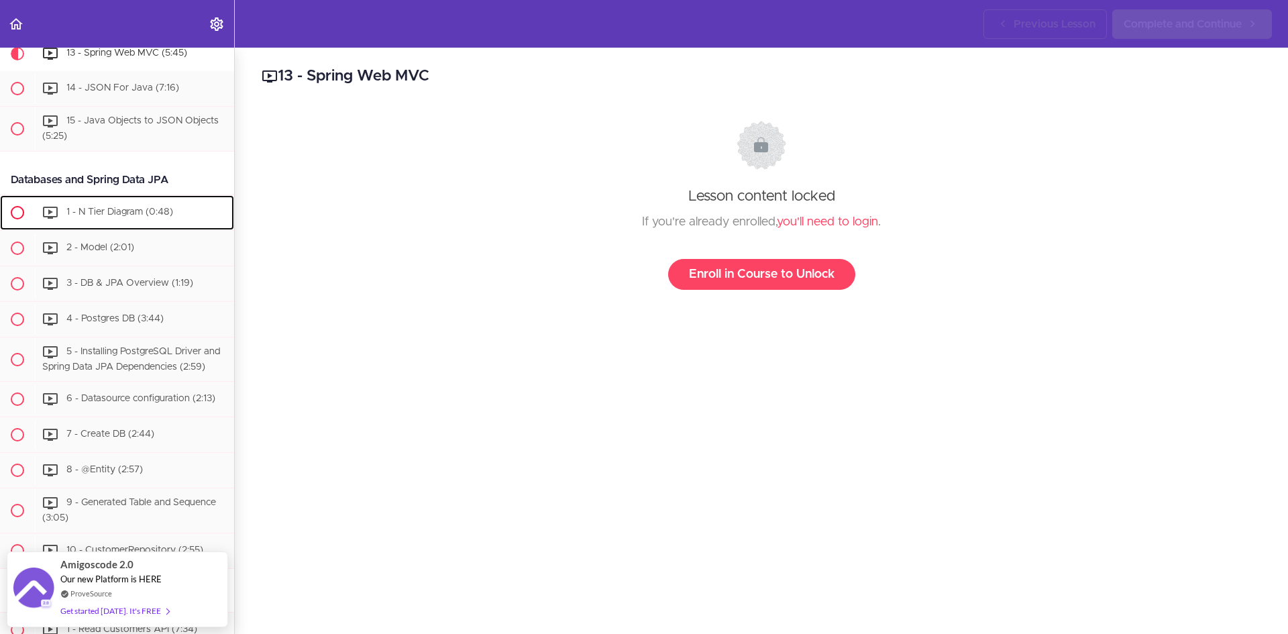
click at [110, 220] on div "1 - N Tier Diagram (0:48)" at bounding box center [134, 213] width 199 height 30
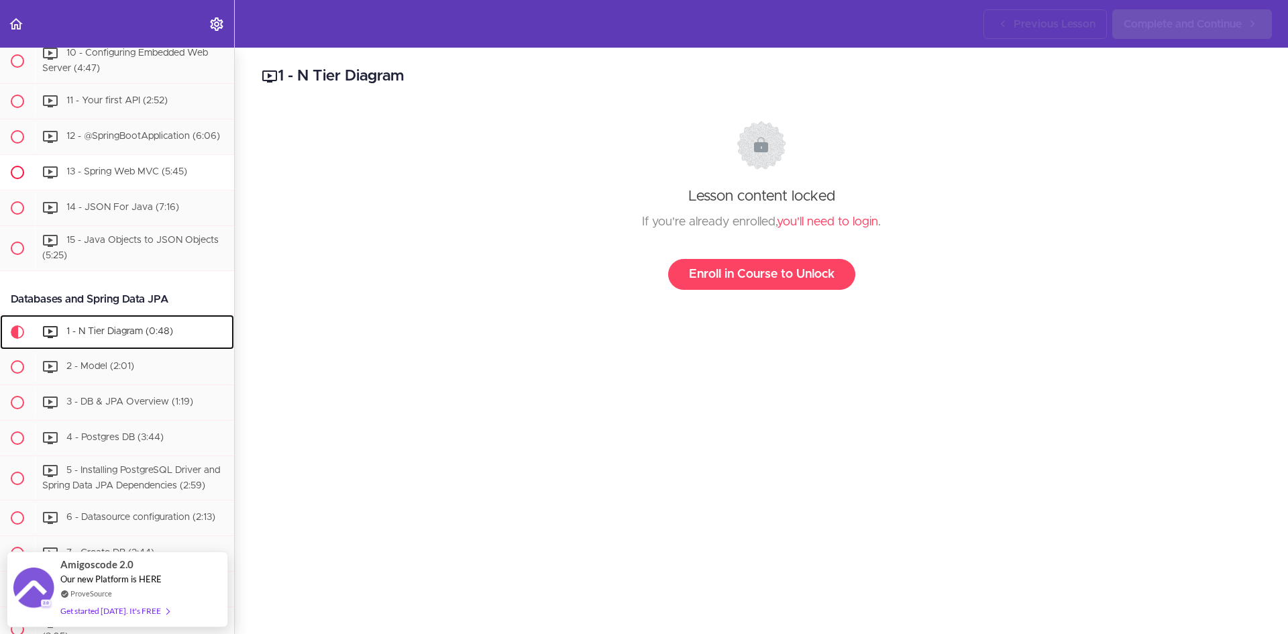
scroll to position [518, 0]
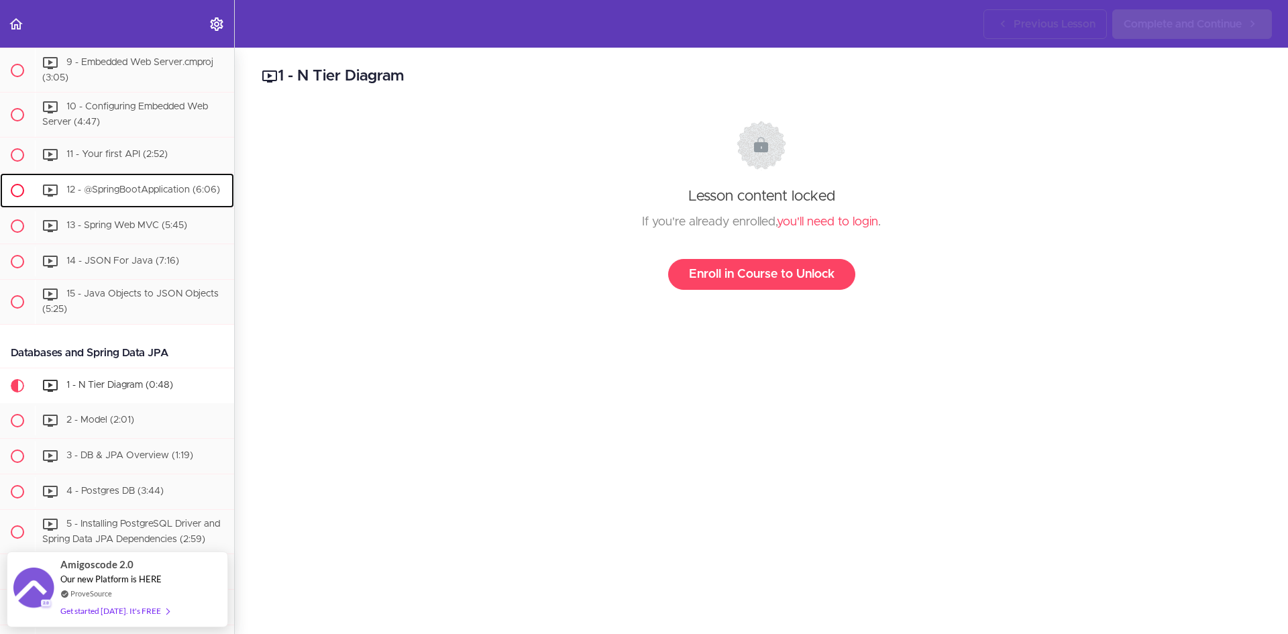
click at [112, 184] on div "12 - @SpringBootApplication (6:06)" at bounding box center [134, 191] width 199 height 30
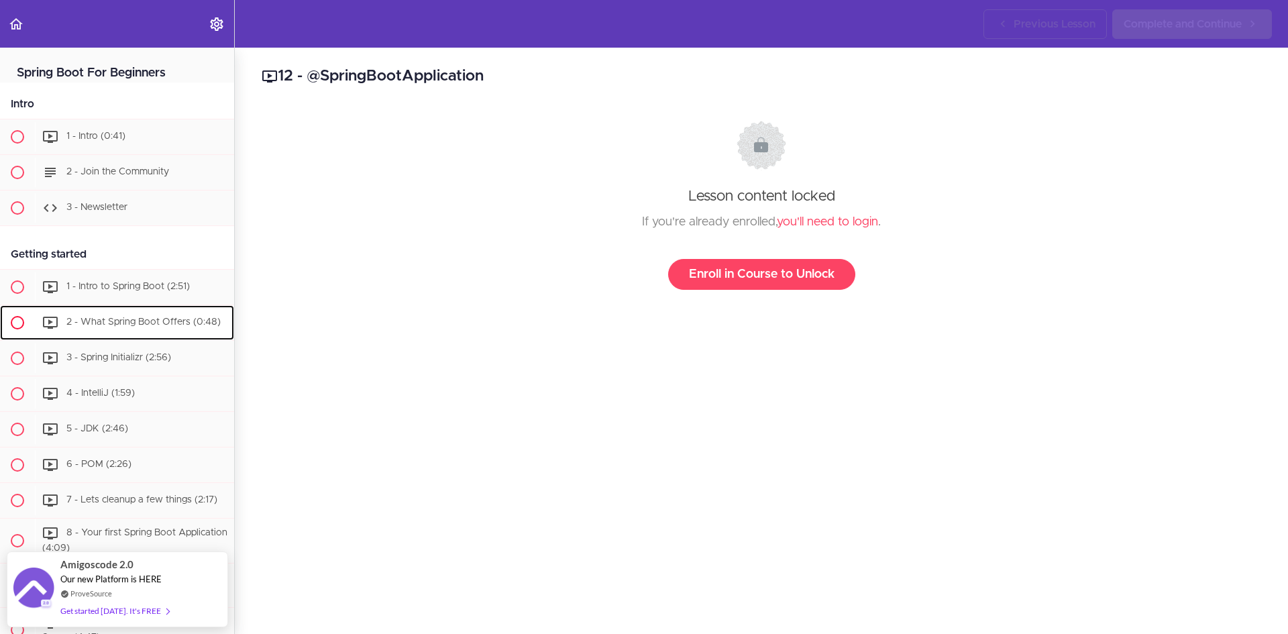
click at [78, 325] on div "2 - What Spring Boot Offers (0:48)" at bounding box center [134, 323] width 199 height 30
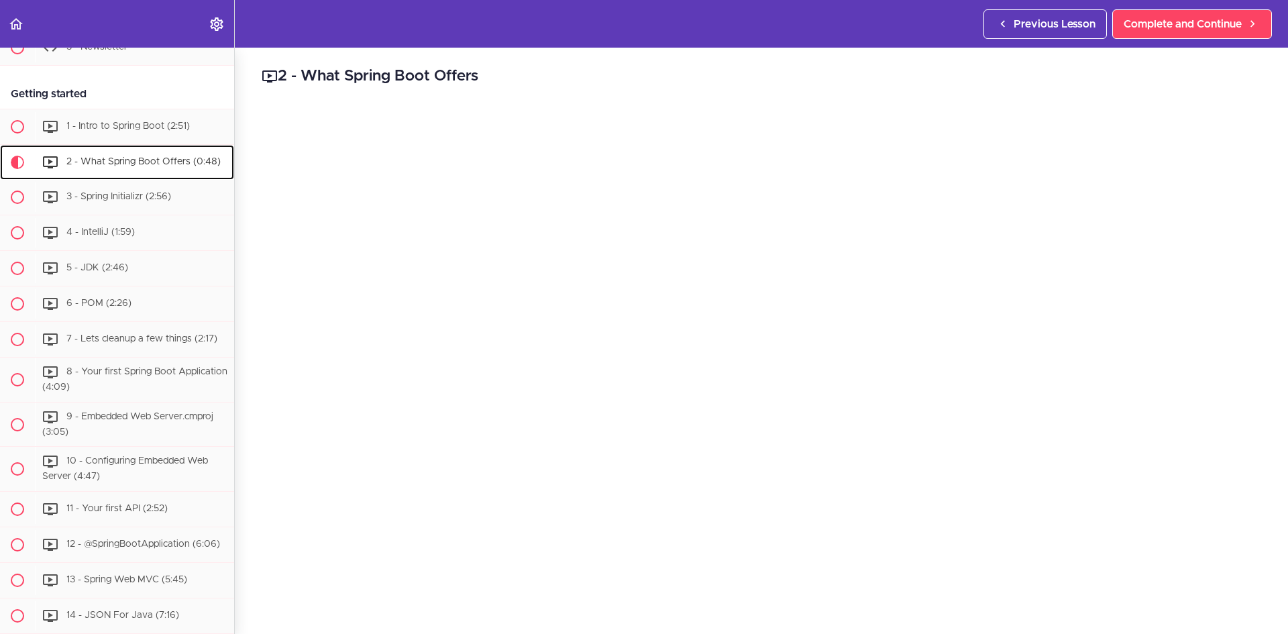
scroll to position [254, 0]
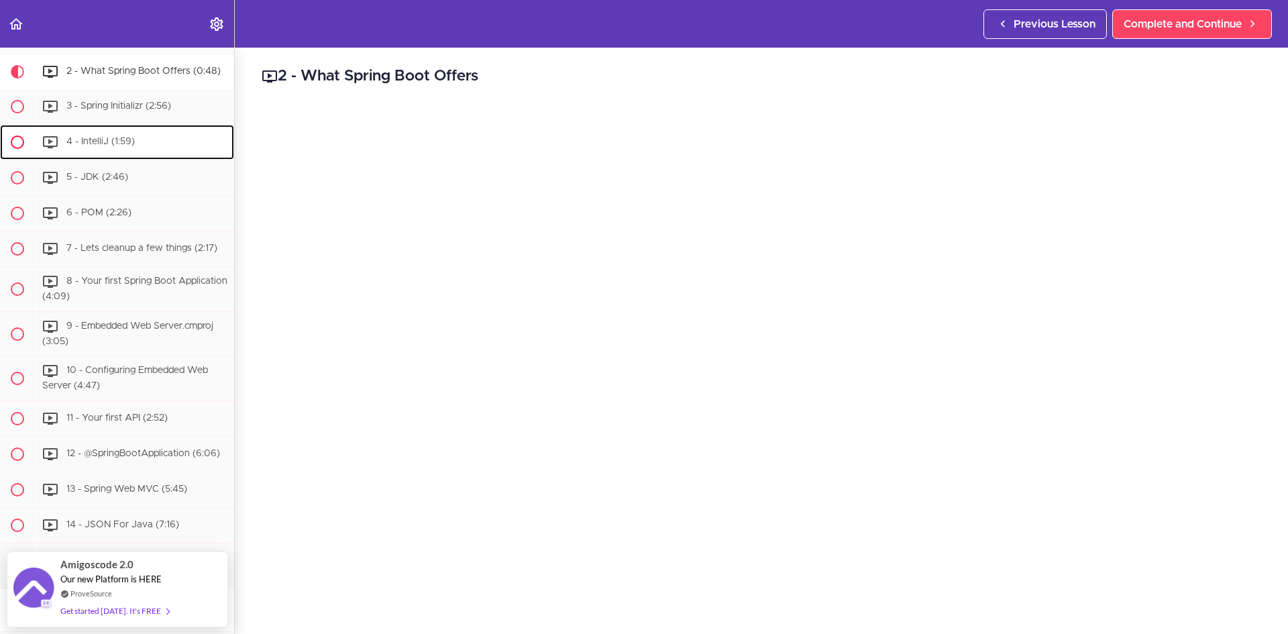
click at [105, 146] on span "4 - IntelliJ (1:59)" at bounding box center [100, 141] width 68 height 9
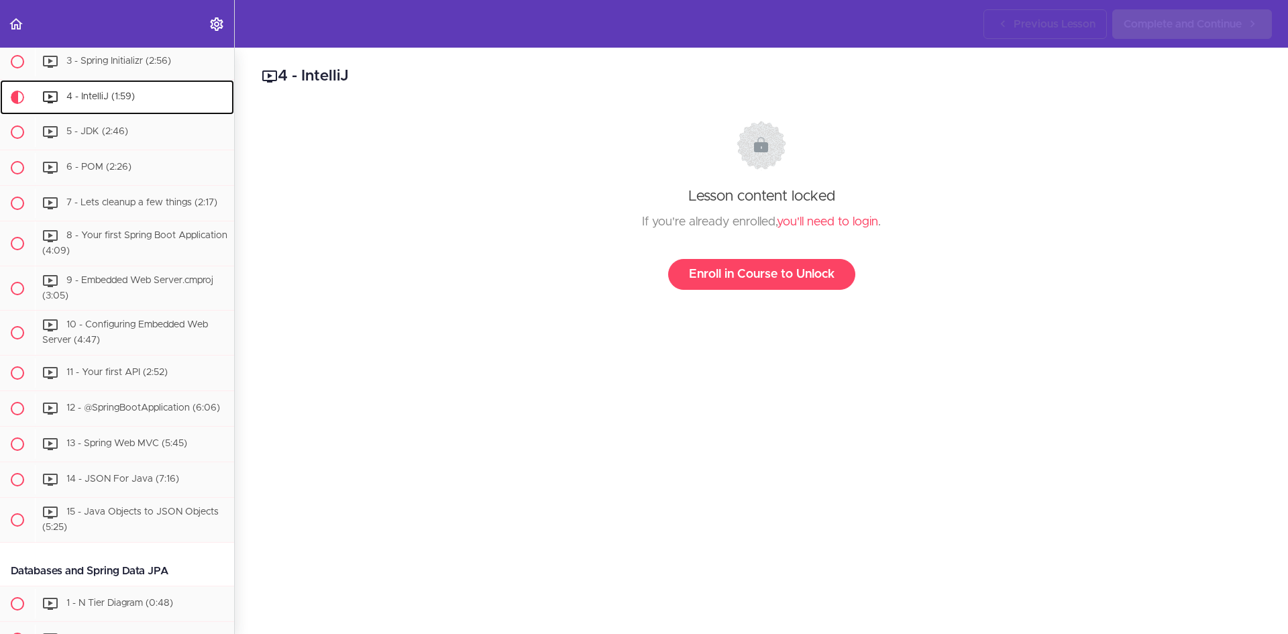
scroll to position [338, 0]
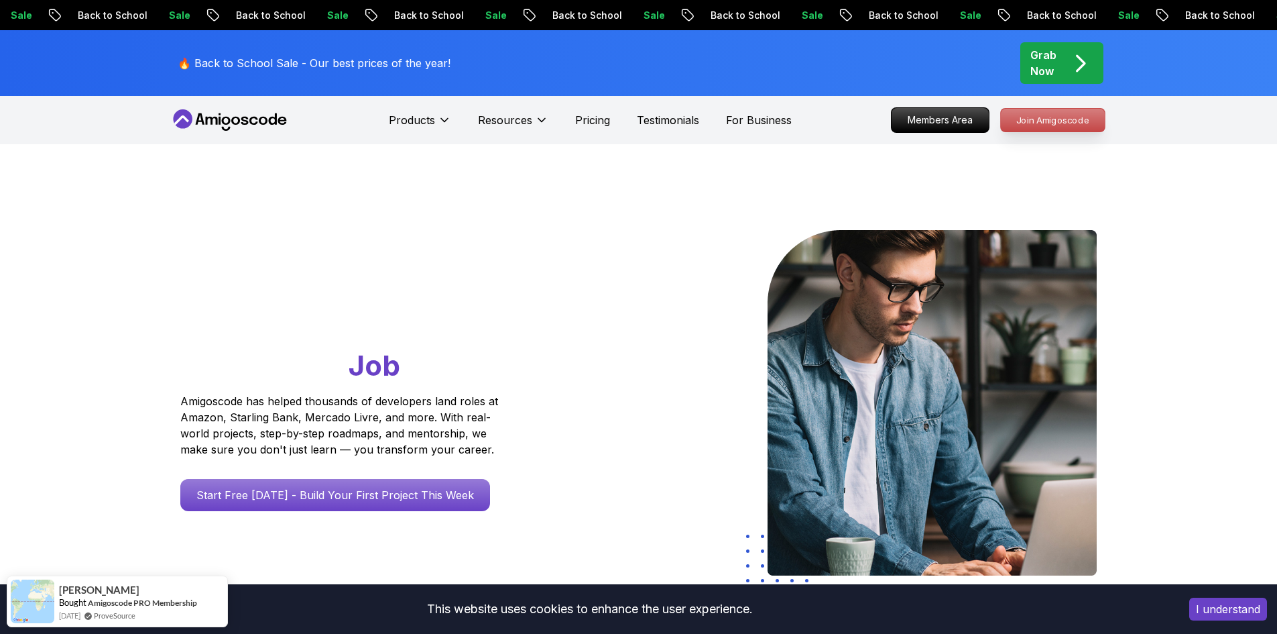
click at [1058, 117] on p "Join Amigoscode" at bounding box center [1053, 120] width 104 height 23
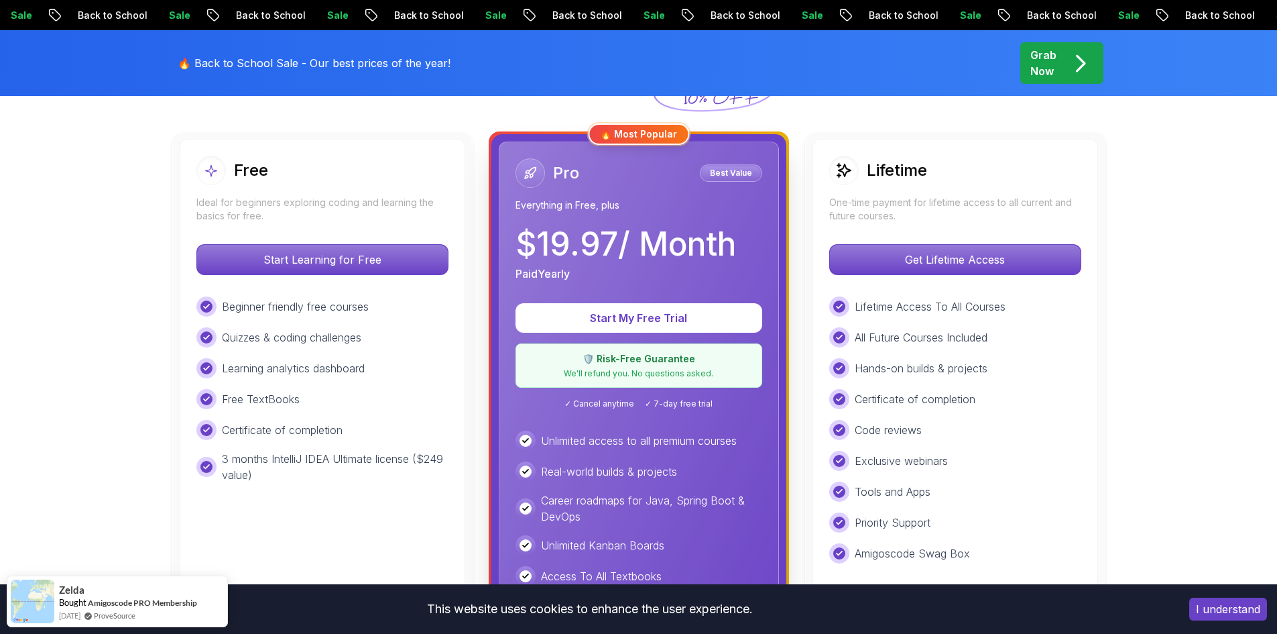
scroll to position [335, 0]
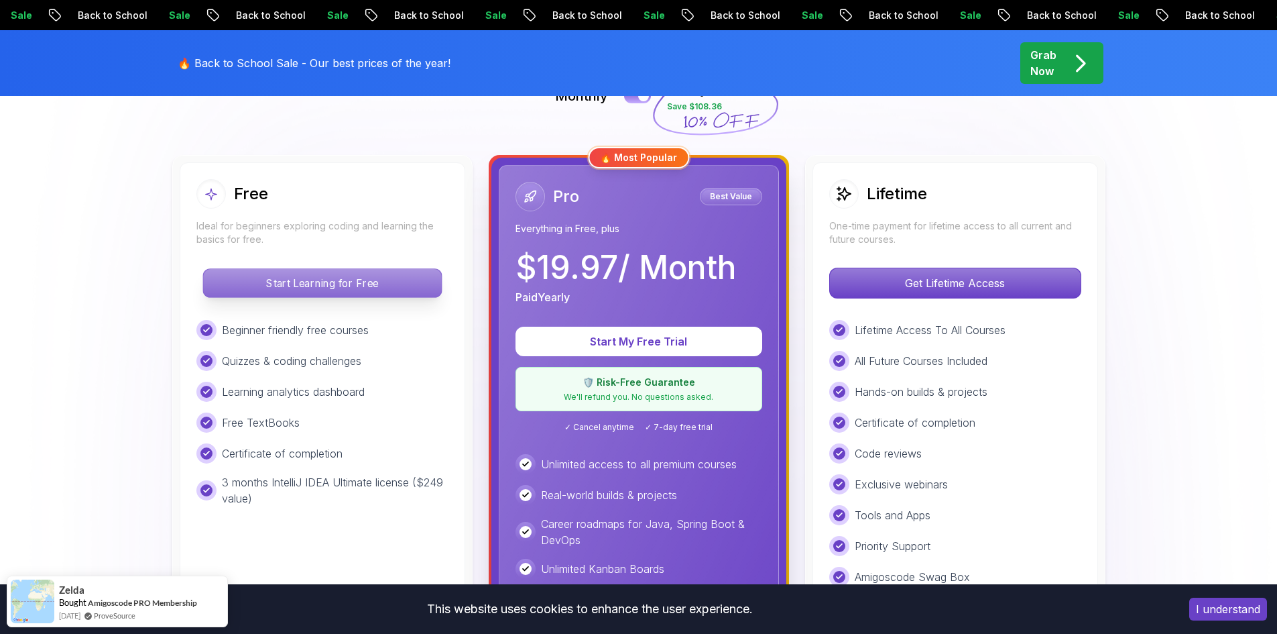
click at [372, 290] on p "Start Learning for Free" at bounding box center [322, 283] width 238 height 28
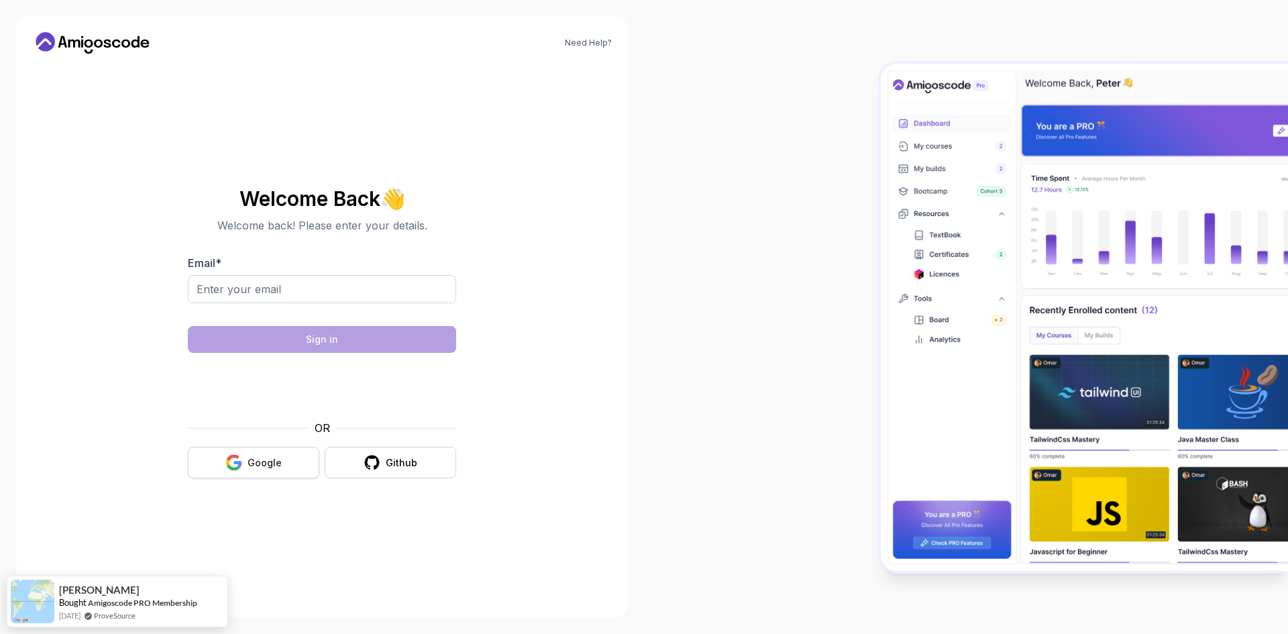
click at [245, 469] on button "Google" at bounding box center [253, 463] width 131 height 32
click at [254, 457] on div "Google" at bounding box center [264, 462] width 34 height 13
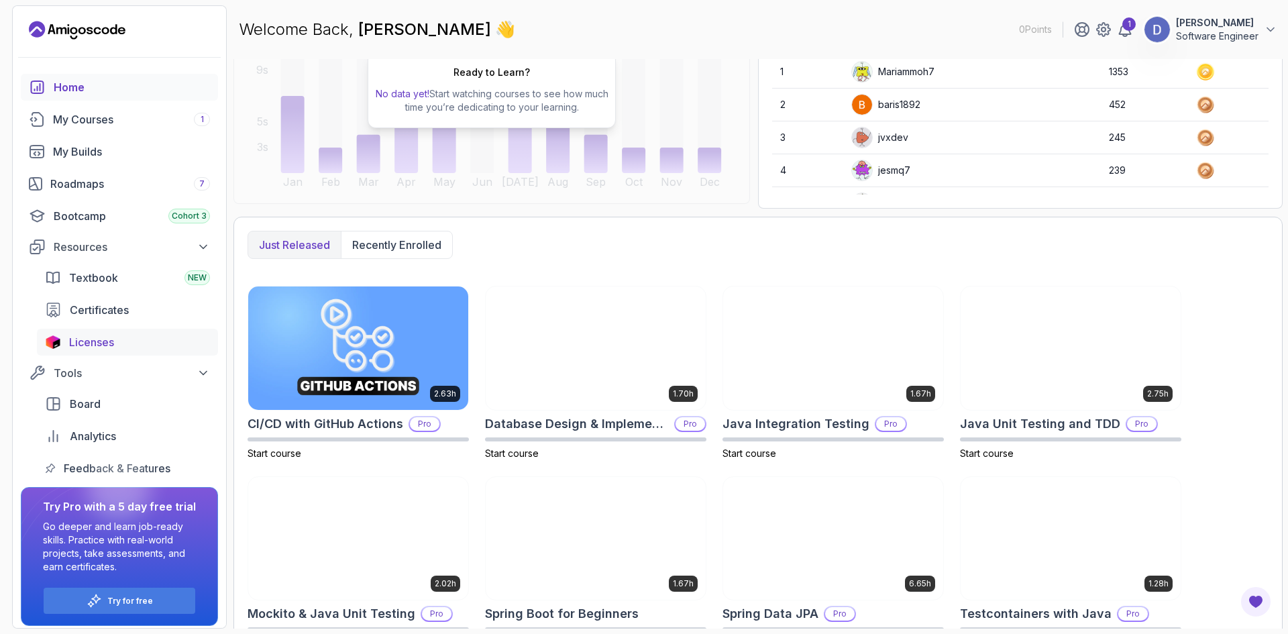
scroll to position [201, 0]
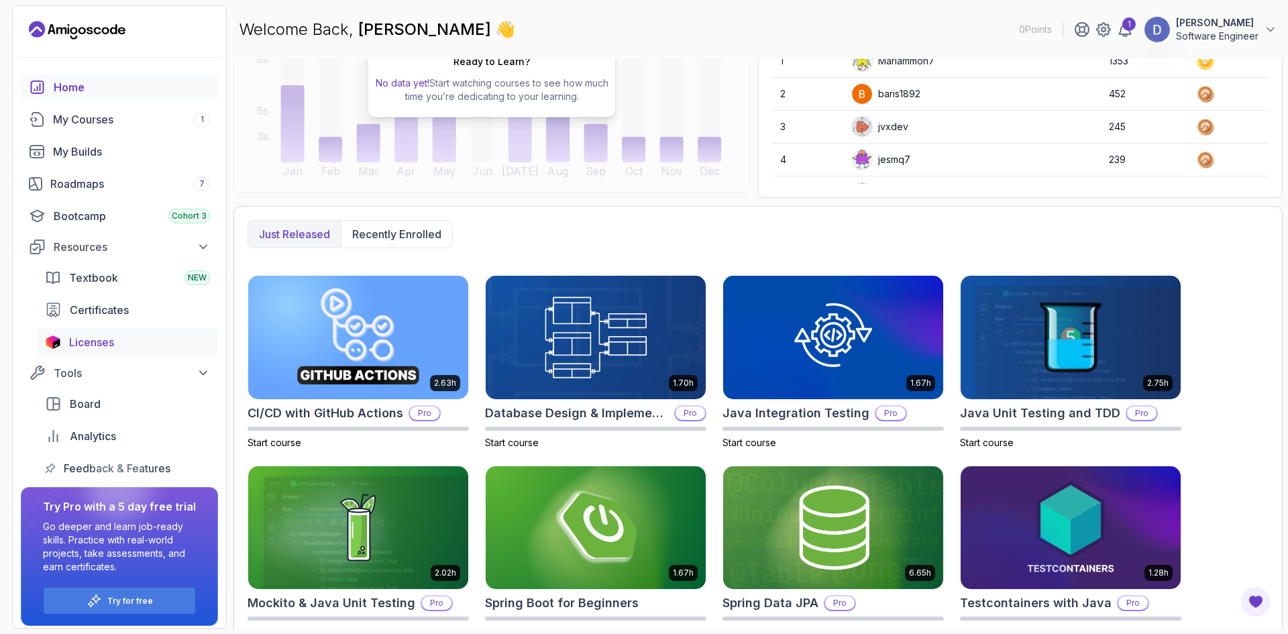
click at [101, 351] on link "Licenses" at bounding box center [127, 342] width 181 height 27
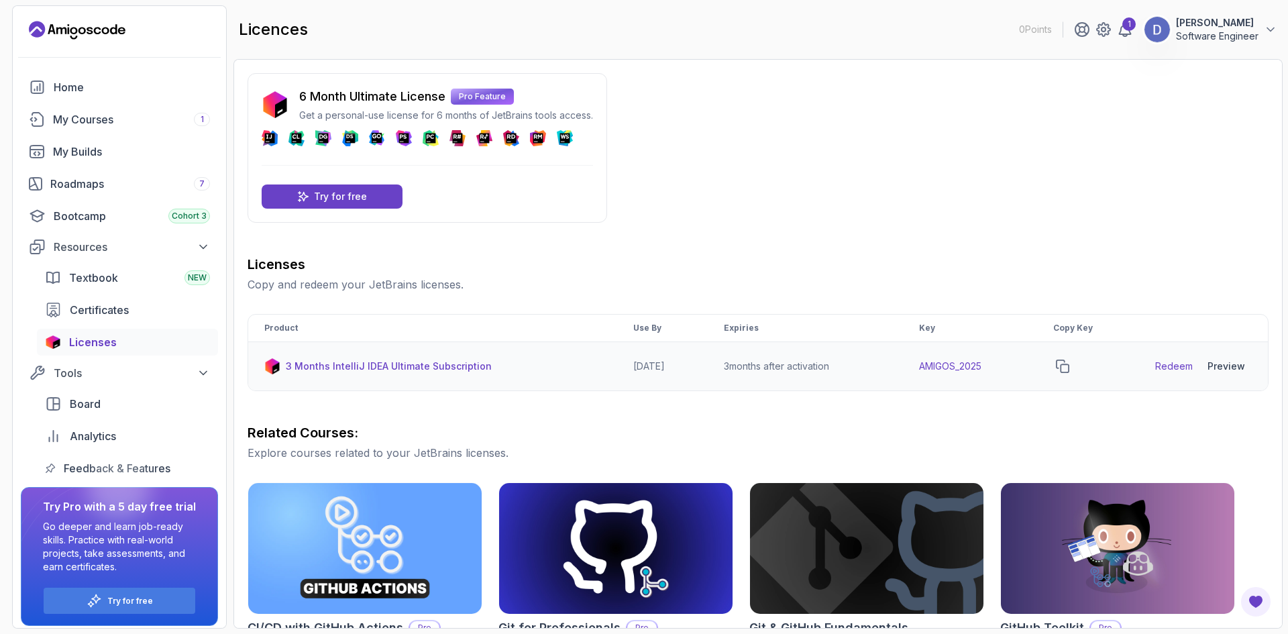
click at [771, 370] on td "3 months after activation" at bounding box center [804, 366] width 195 height 49
click at [956, 367] on td "AMIGOS_2025" at bounding box center [970, 366] width 134 height 49
click at [1063, 367] on button "copy-button" at bounding box center [1062, 366] width 19 height 19
